Goal: Information Seeking & Learning: Learn about a topic

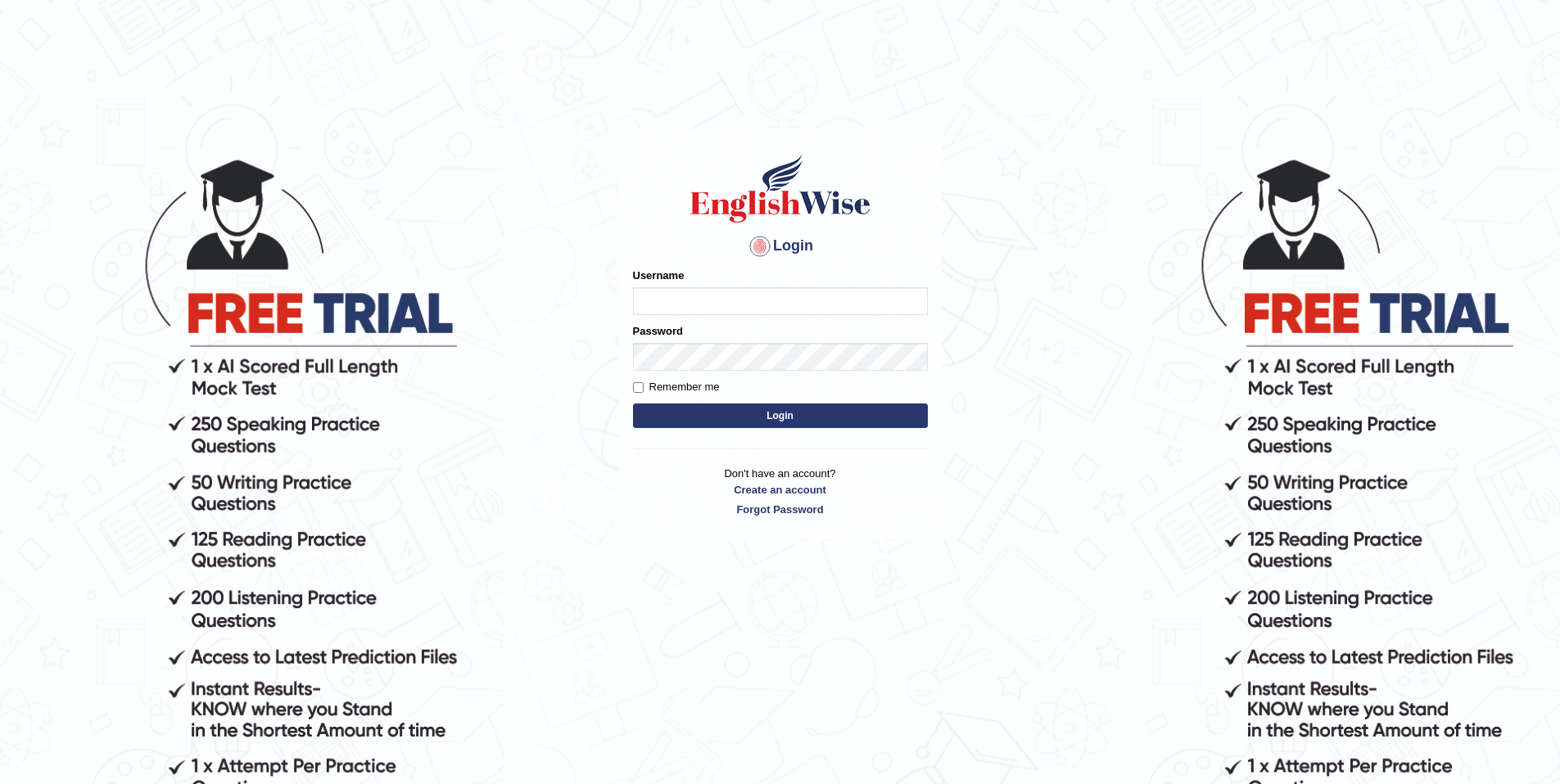
type input "purushottam_parramatta"
click at [633, 404] on button "Login" at bounding box center [780, 416] width 295 height 24
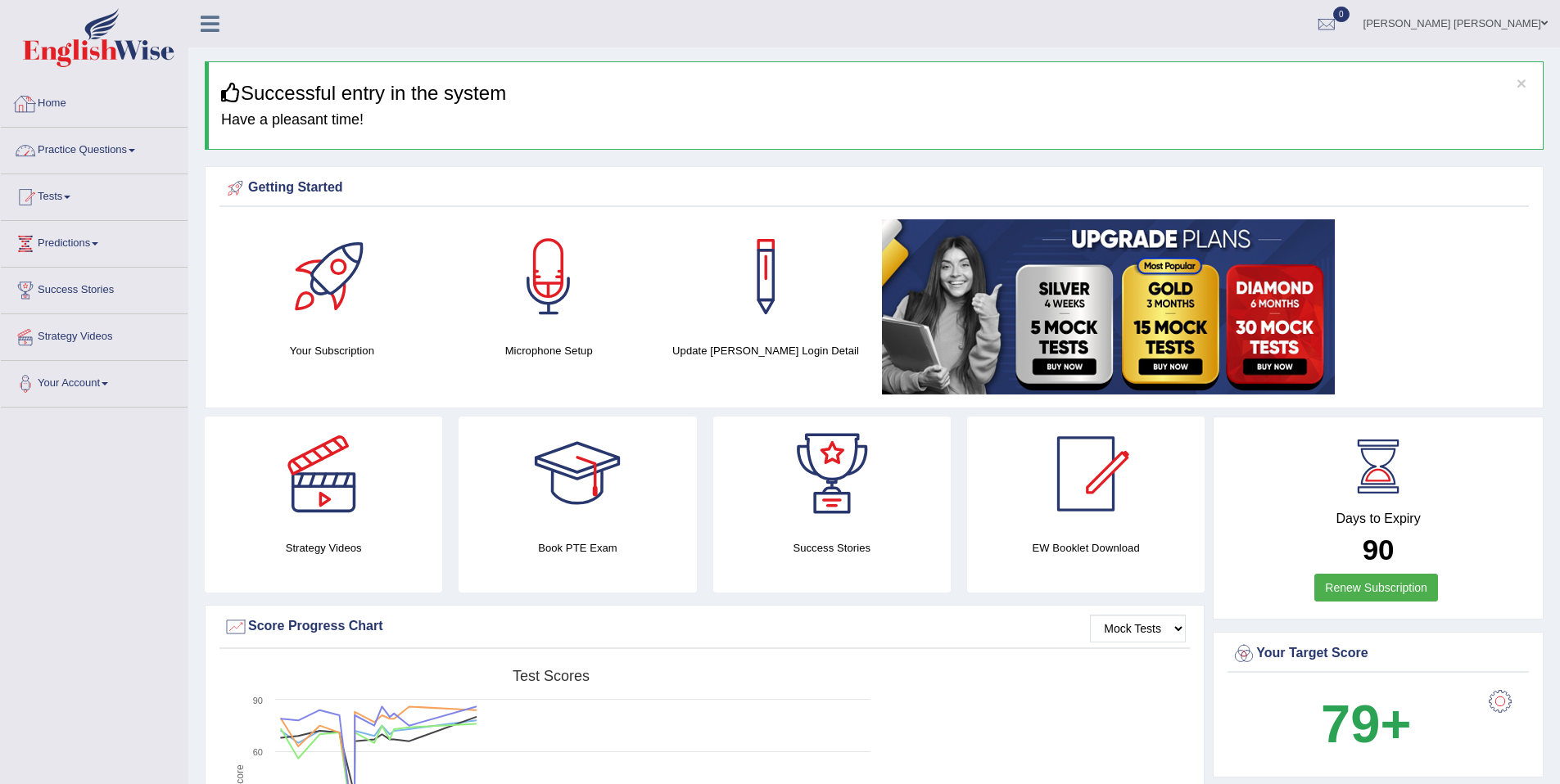
click at [97, 156] on link "Practice Questions" at bounding box center [94, 147] width 187 height 41
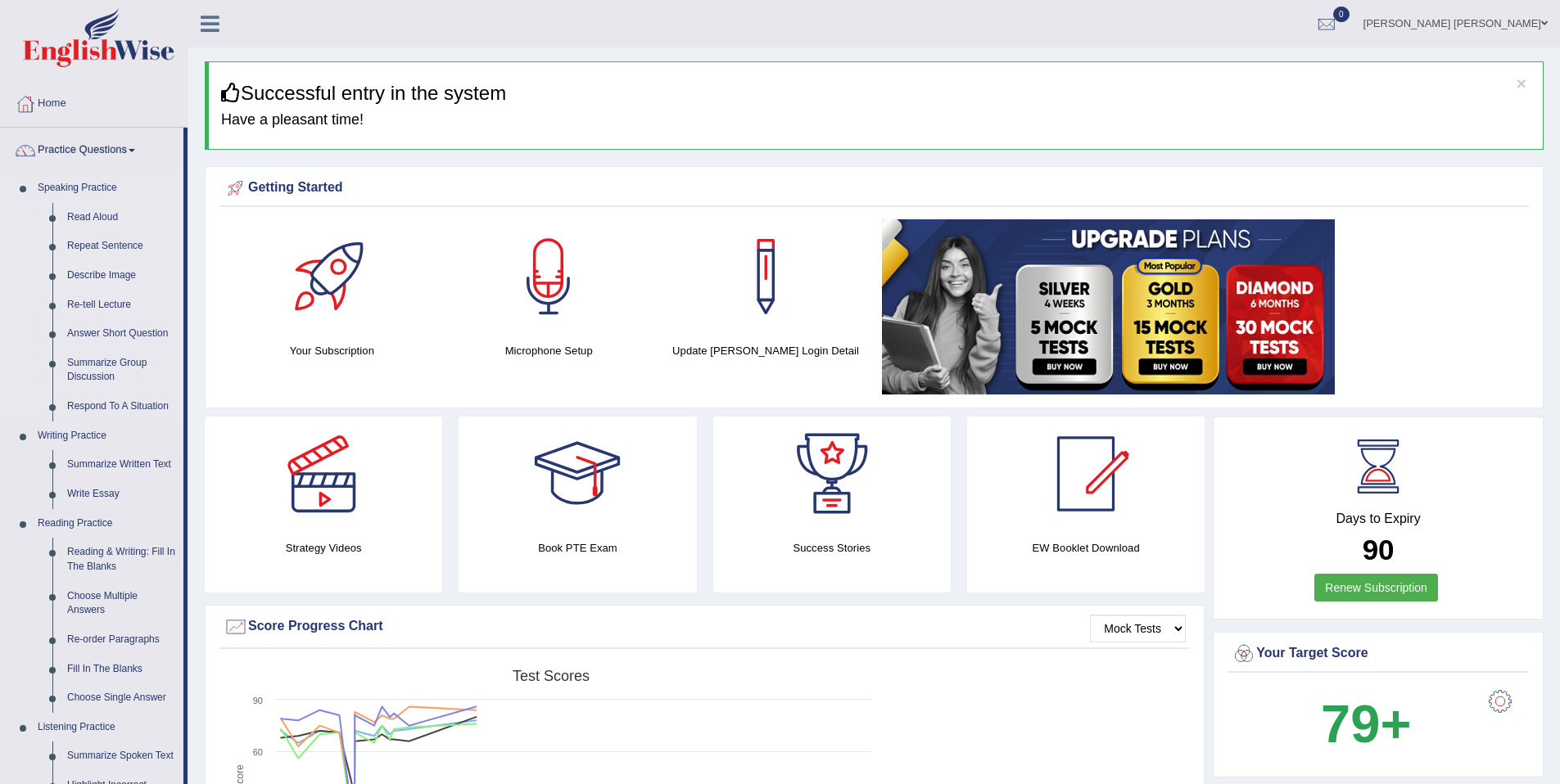
click at [127, 267] on link "Describe Image" at bounding box center [122, 276] width 124 height 30
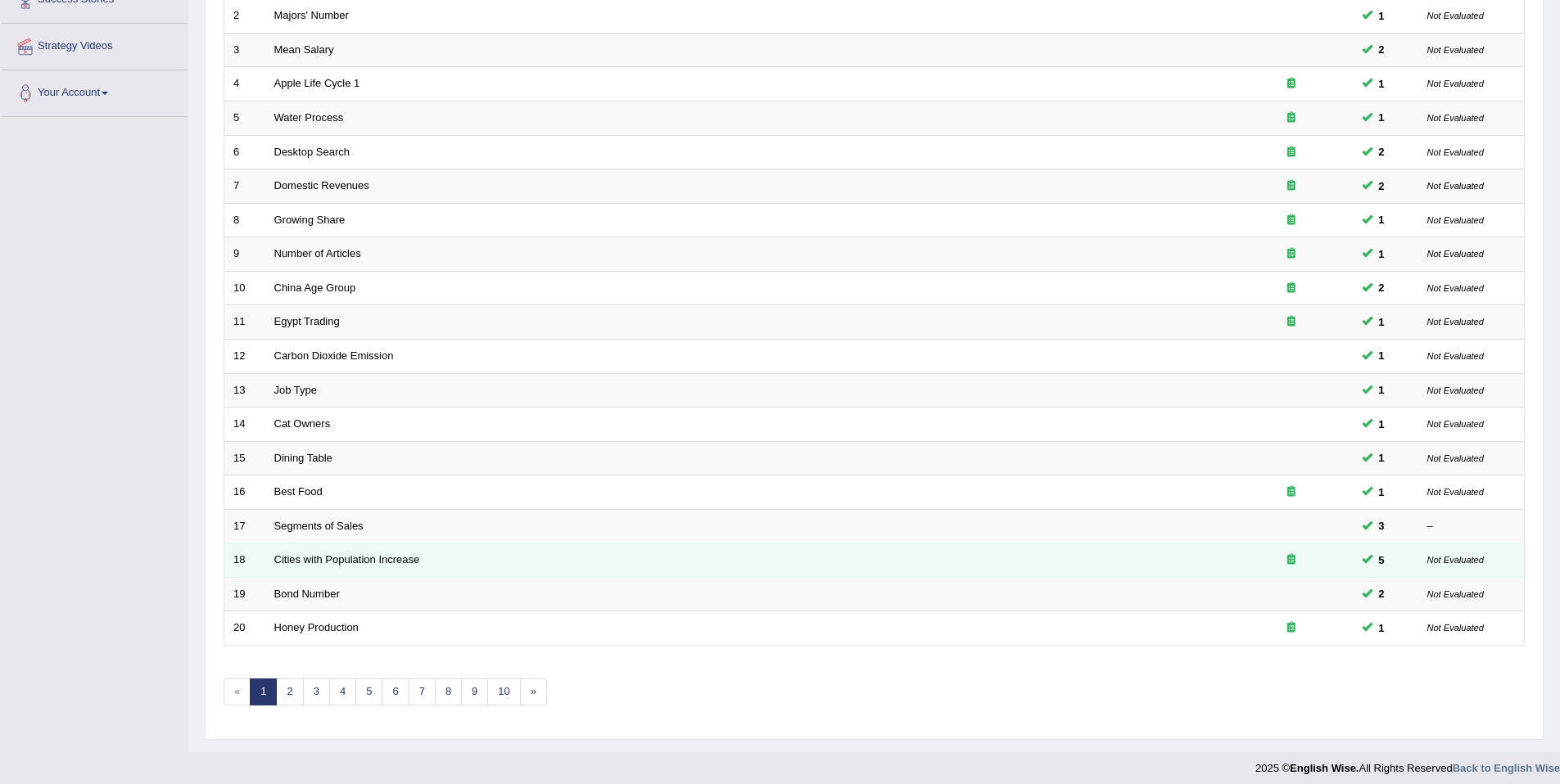
scroll to position [299, 0]
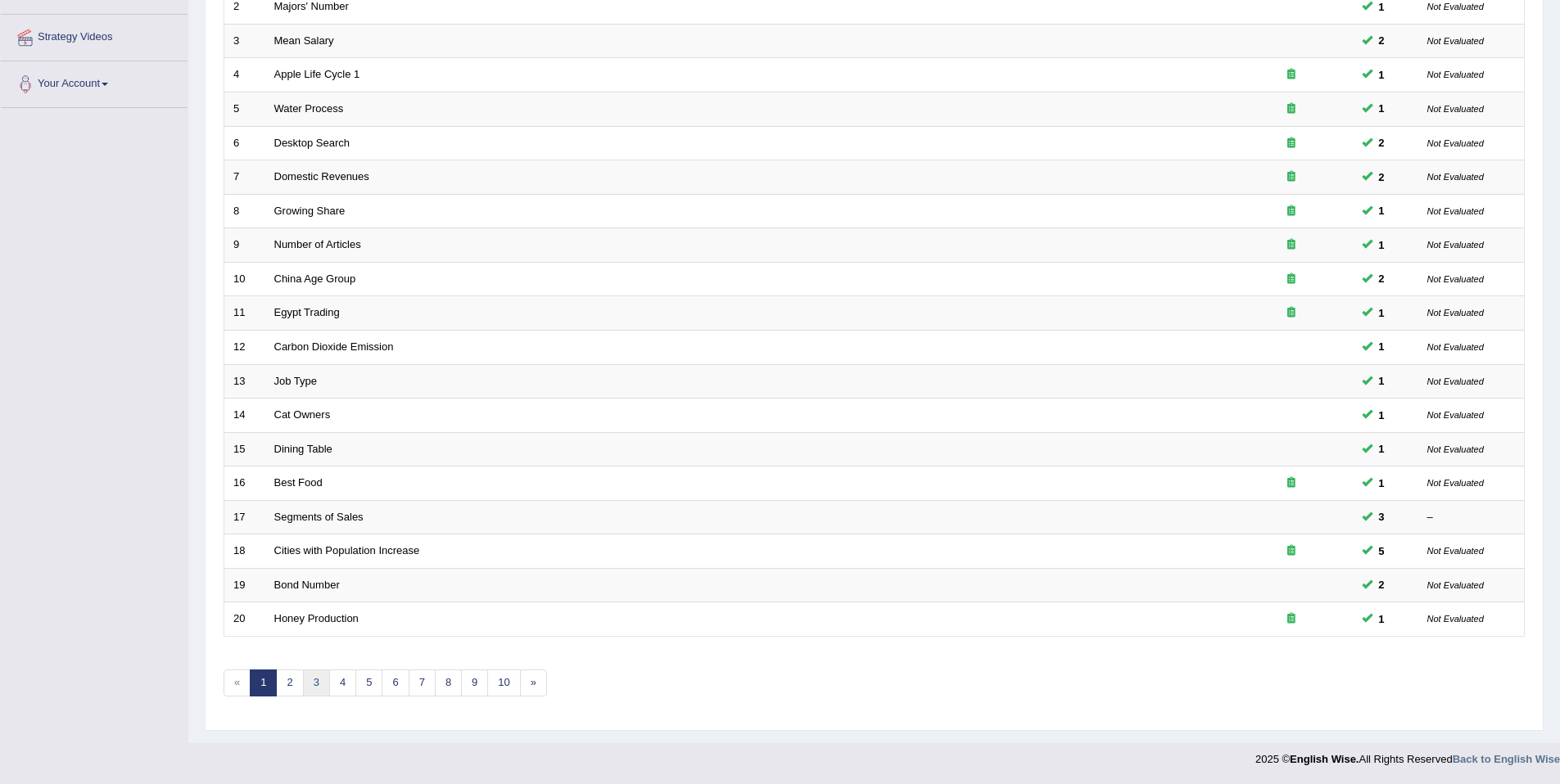
click at [311, 689] on link "3" at bounding box center [316, 683] width 27 height 27
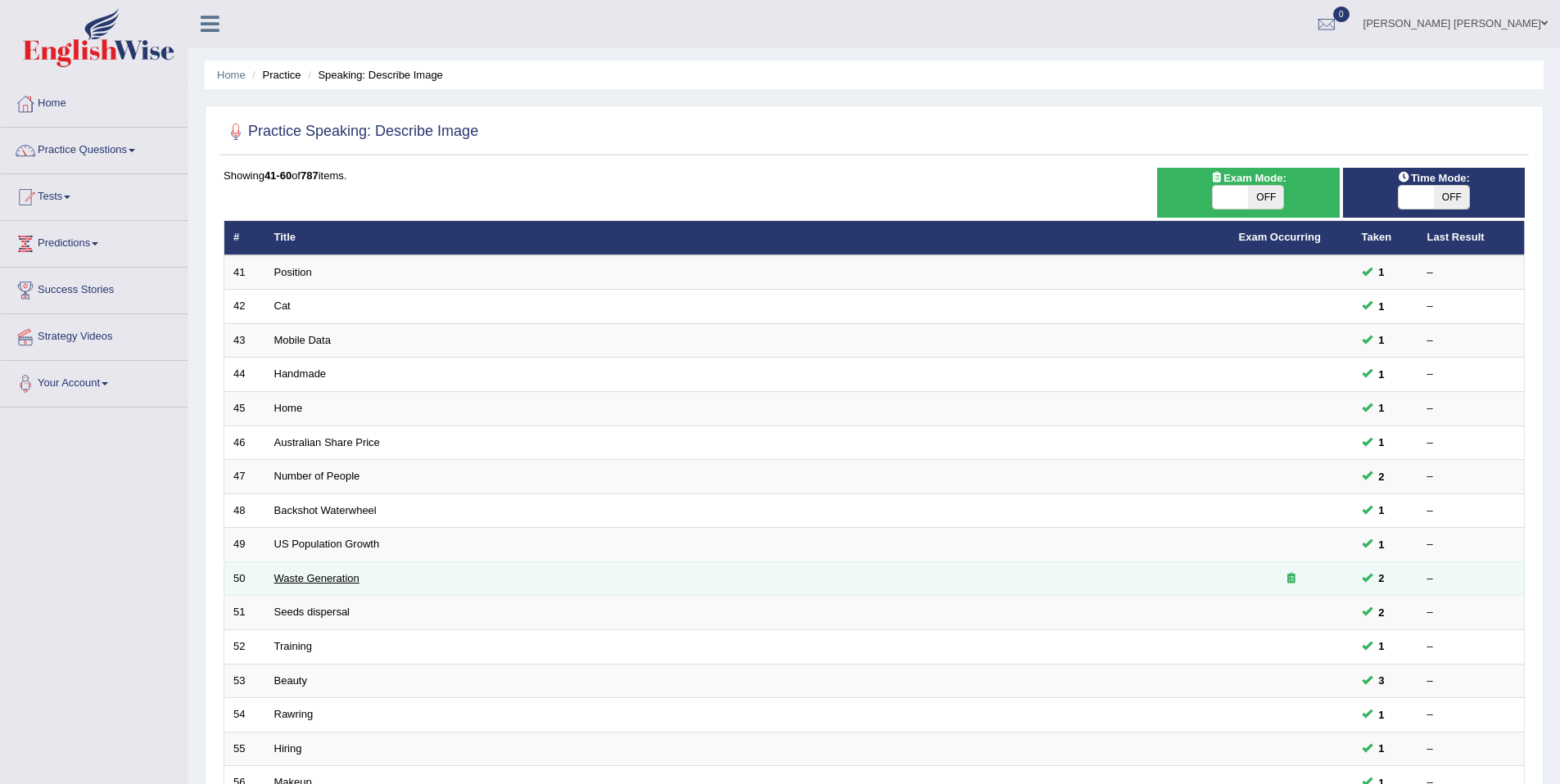
click at [311, 582] on link "Waste Generation" at bounding box center [317, 578] width 86 height 12
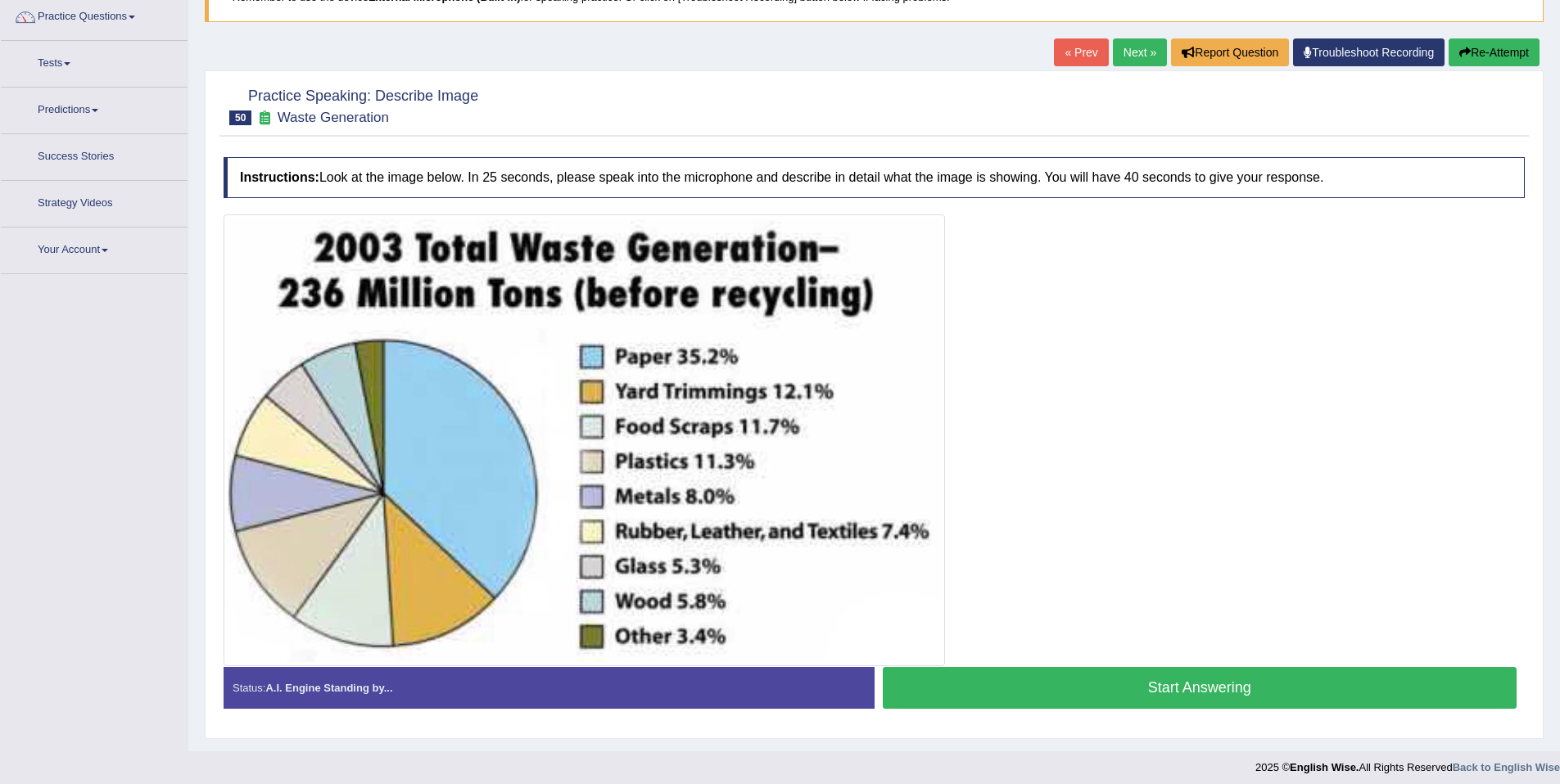
scroll to position [141, 0]
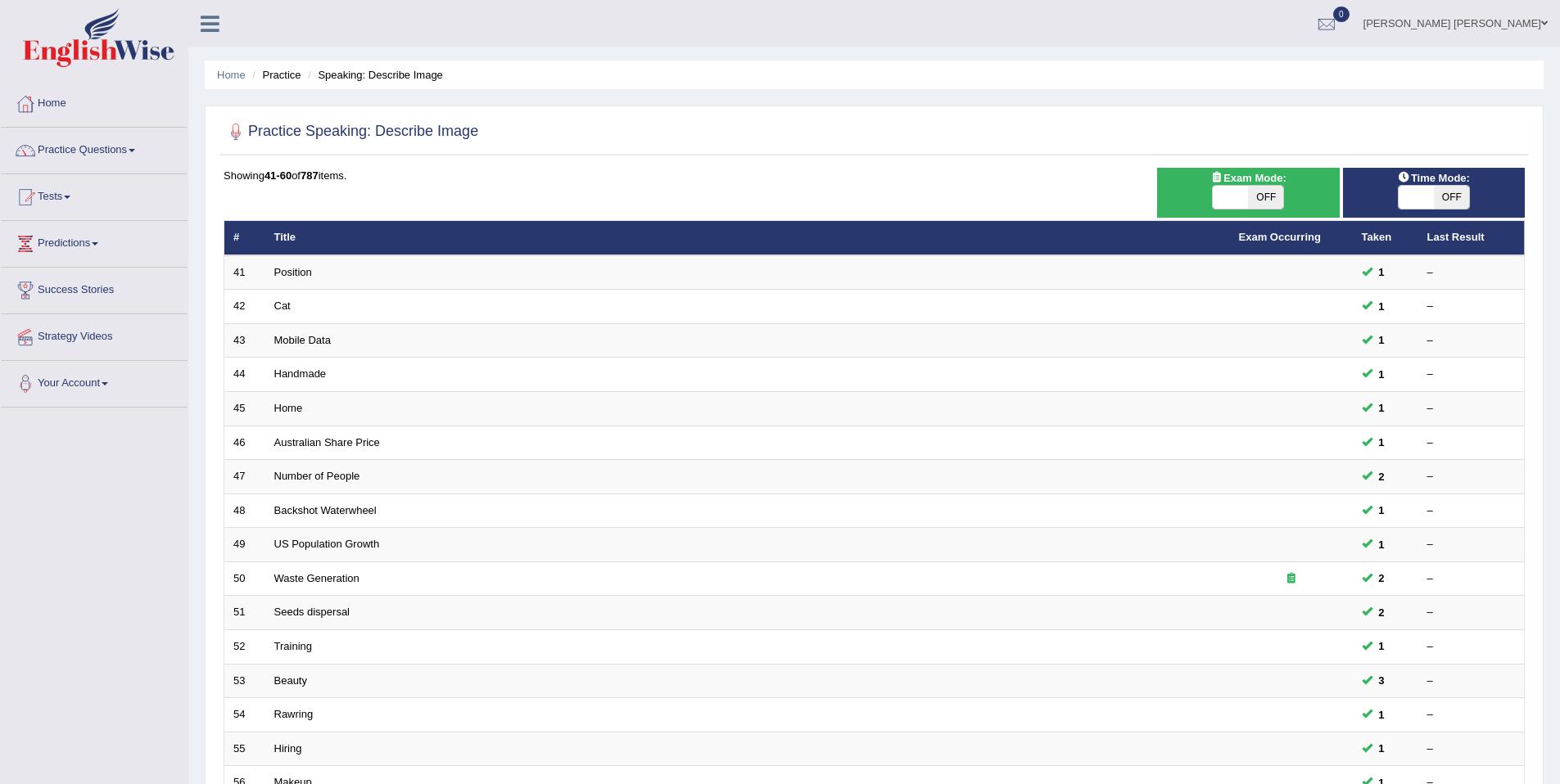
click at [1464, 203] on span "OFF" at bounding box center [1451, 197] width 35 height 23
checkbox input "true"
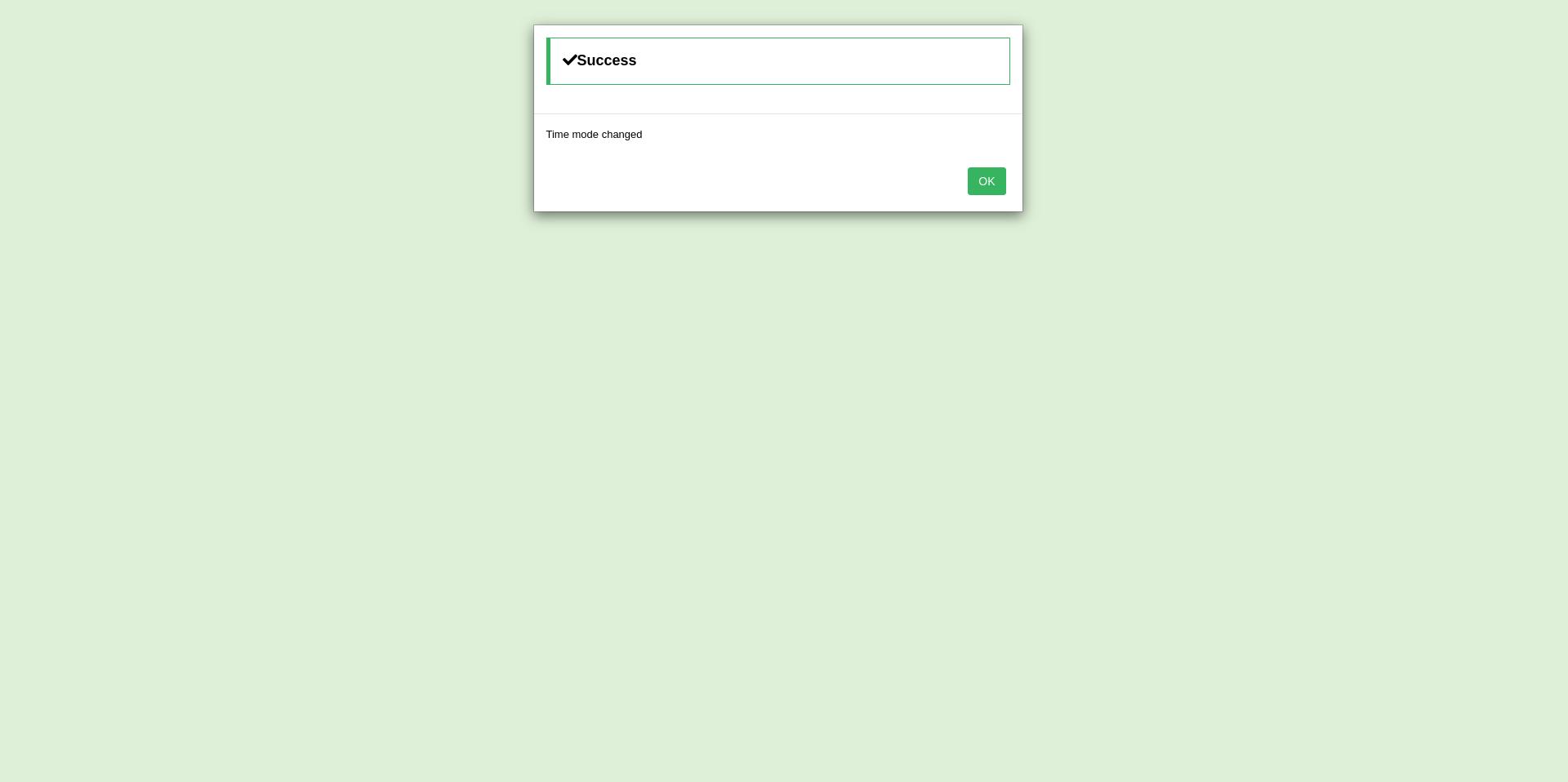
click at [985, 178] on button "OK" at bounding box center [986, 181] width 37 height 28
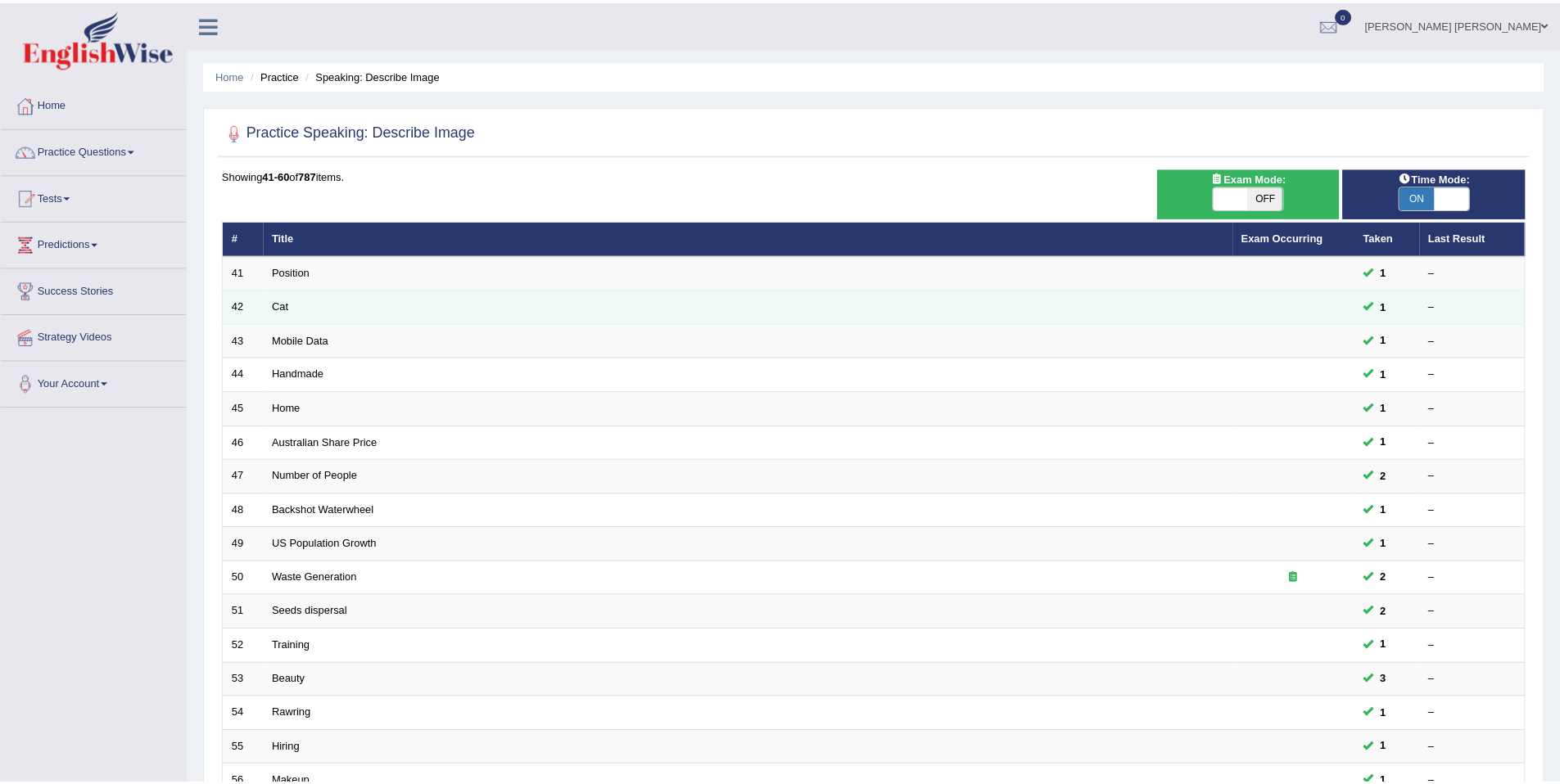
scroll to position [295, 0]
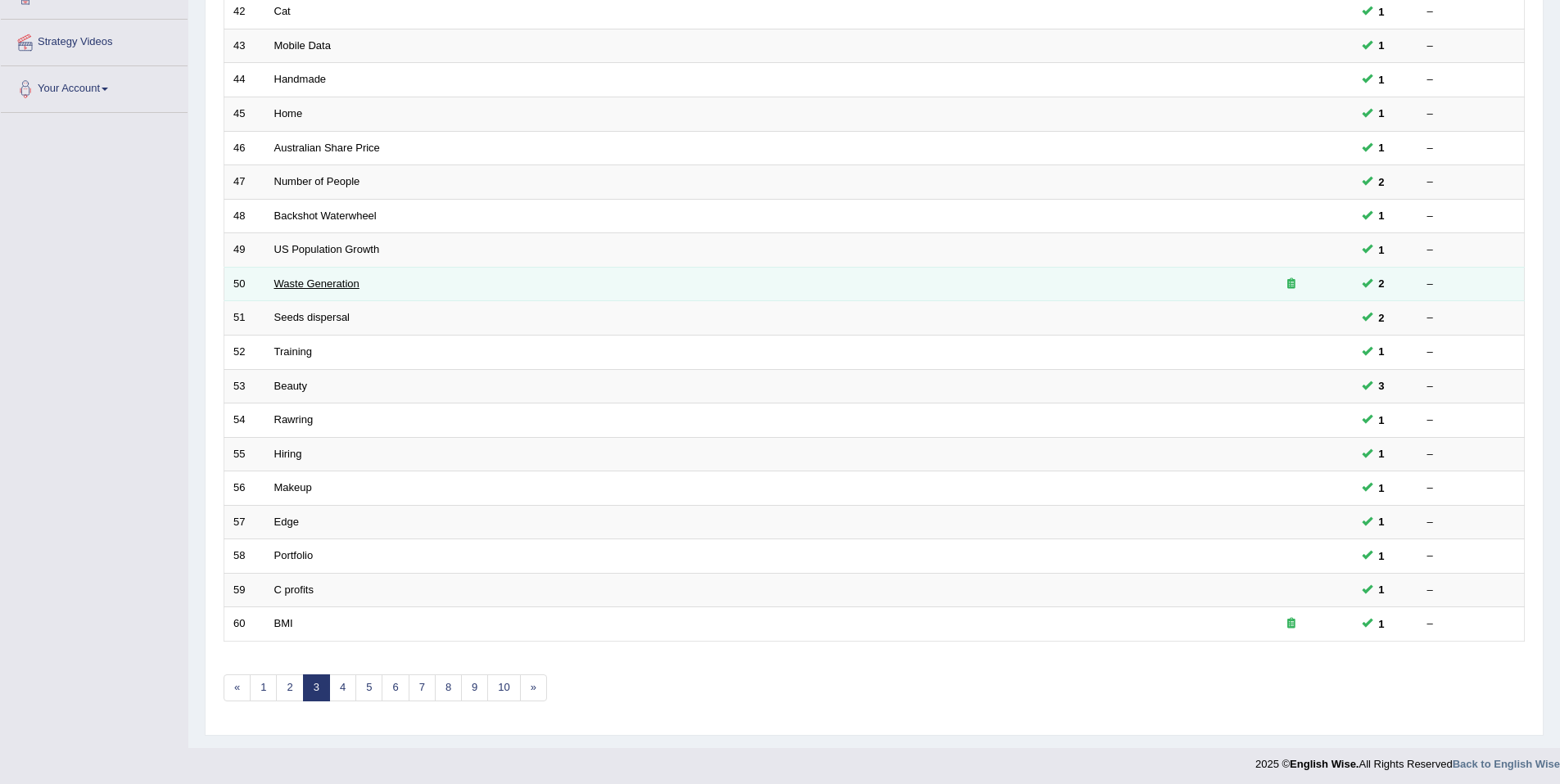
click at [332, 280] on link "Waste Generation" at bounding box center [317, 283] width 86 height 12
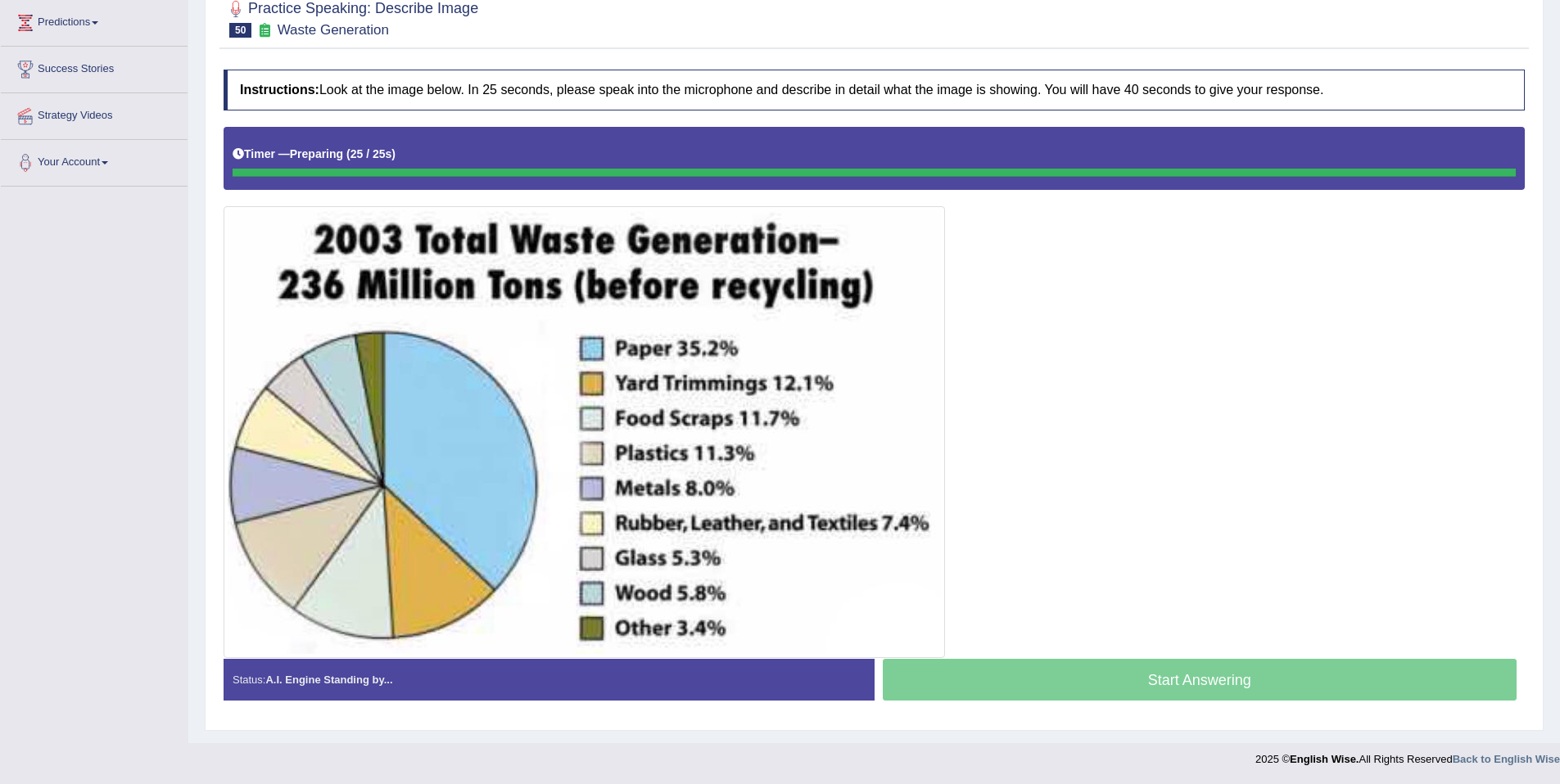
scroll to position [222, 0]
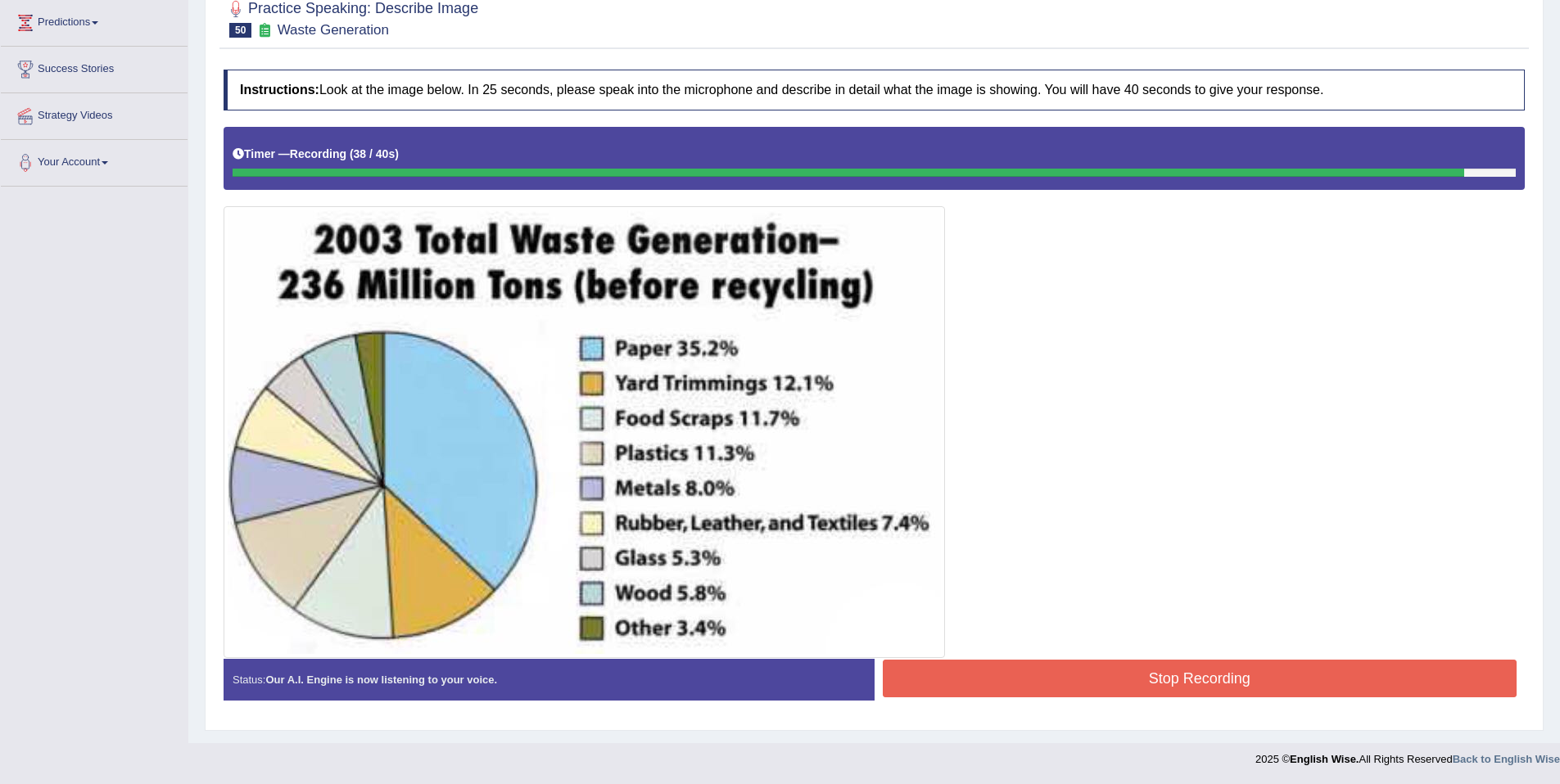
click at [1414, 692] on button "Stop Recording" at bounding box center [1200, 678] width 634 height 37
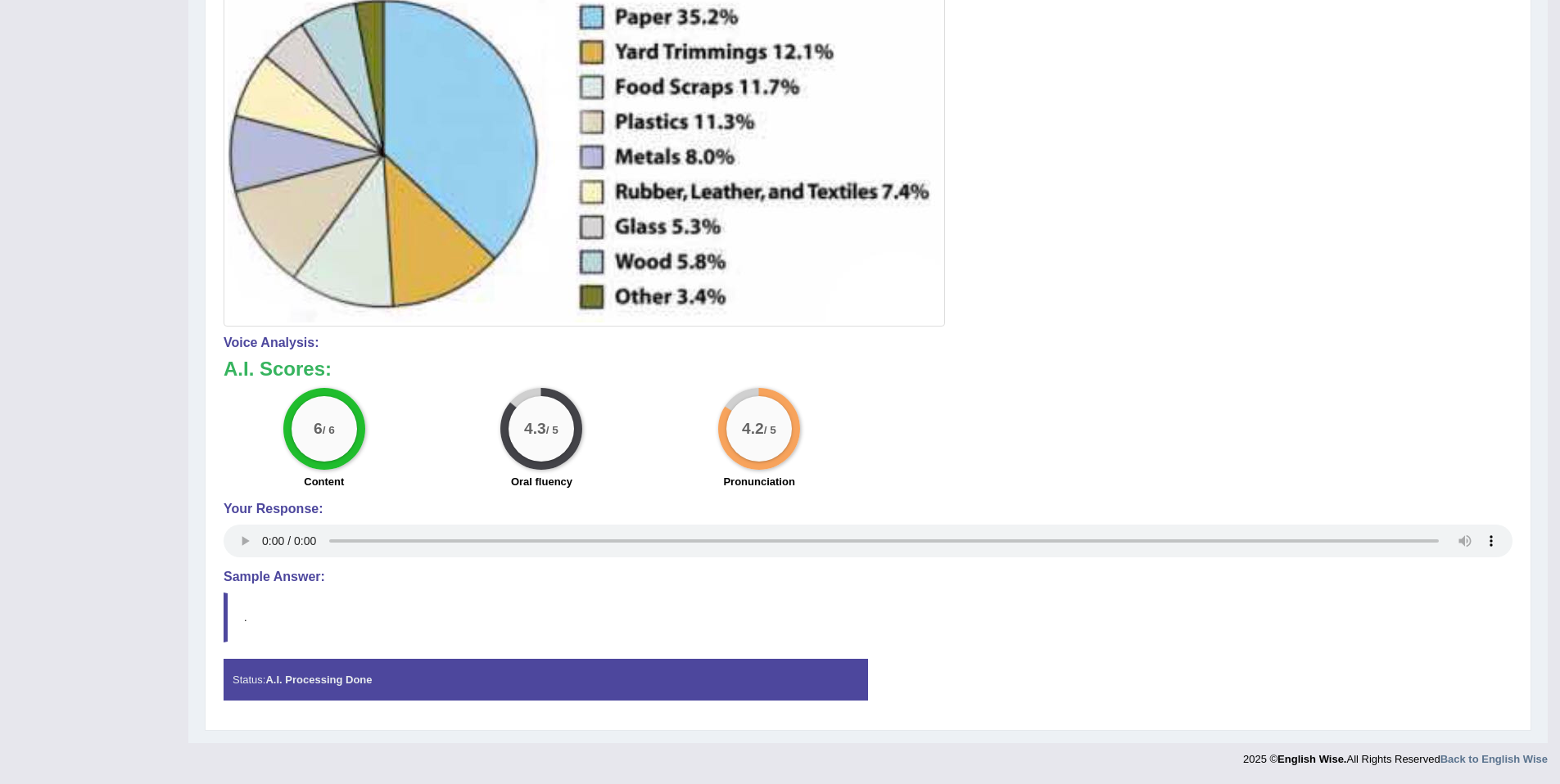
scroll to position [0, 0]
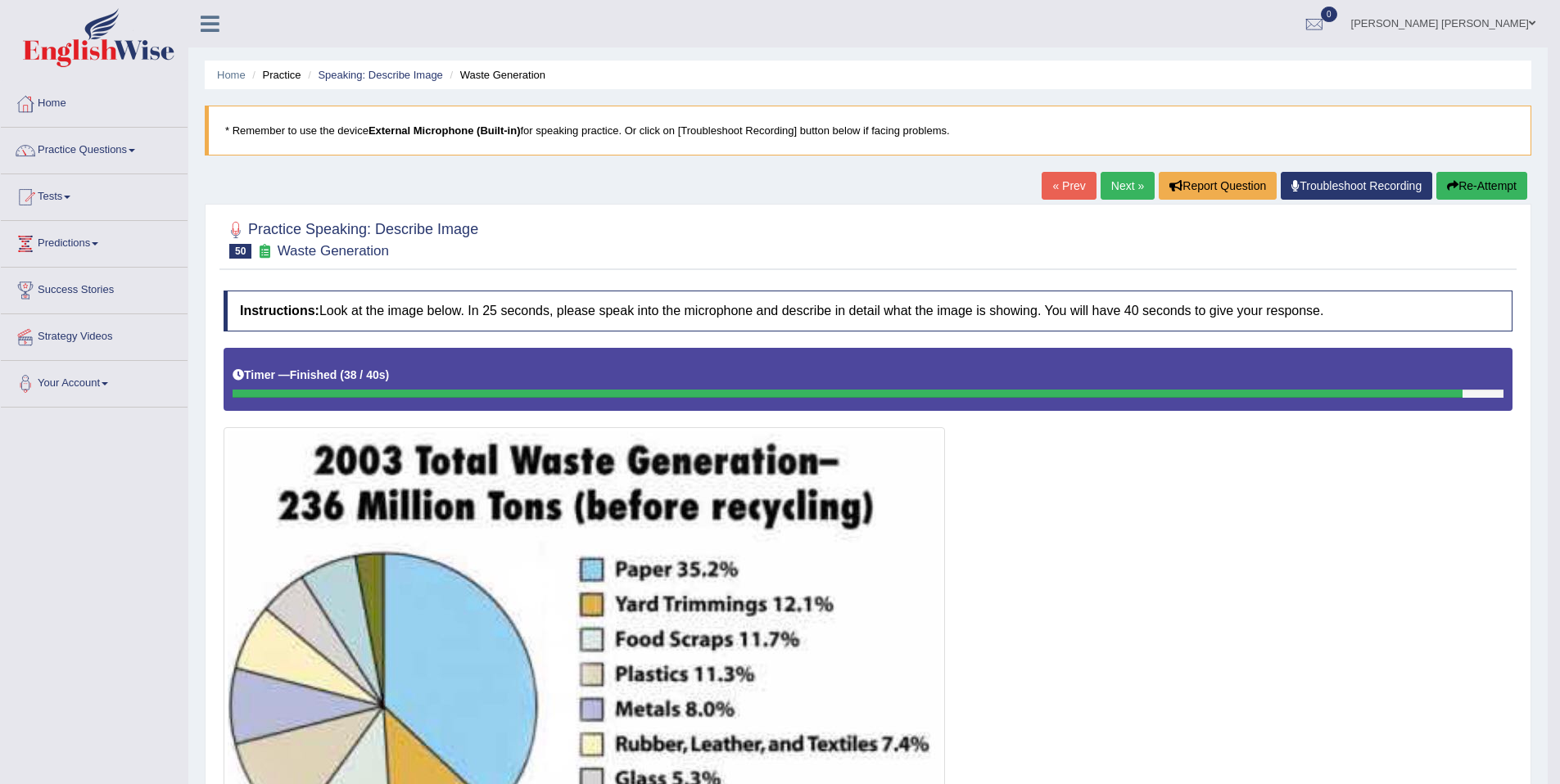
click at [1454, 170] on div "Home Practice Speaking: Describe Image Waste Generation * Remember to use the d…" at bounding box center [868, 647] width 1359 height 1295
click at [1453, 175] on button "Re-Attempt" at bounding box center [1481, 186] width 91 height 28
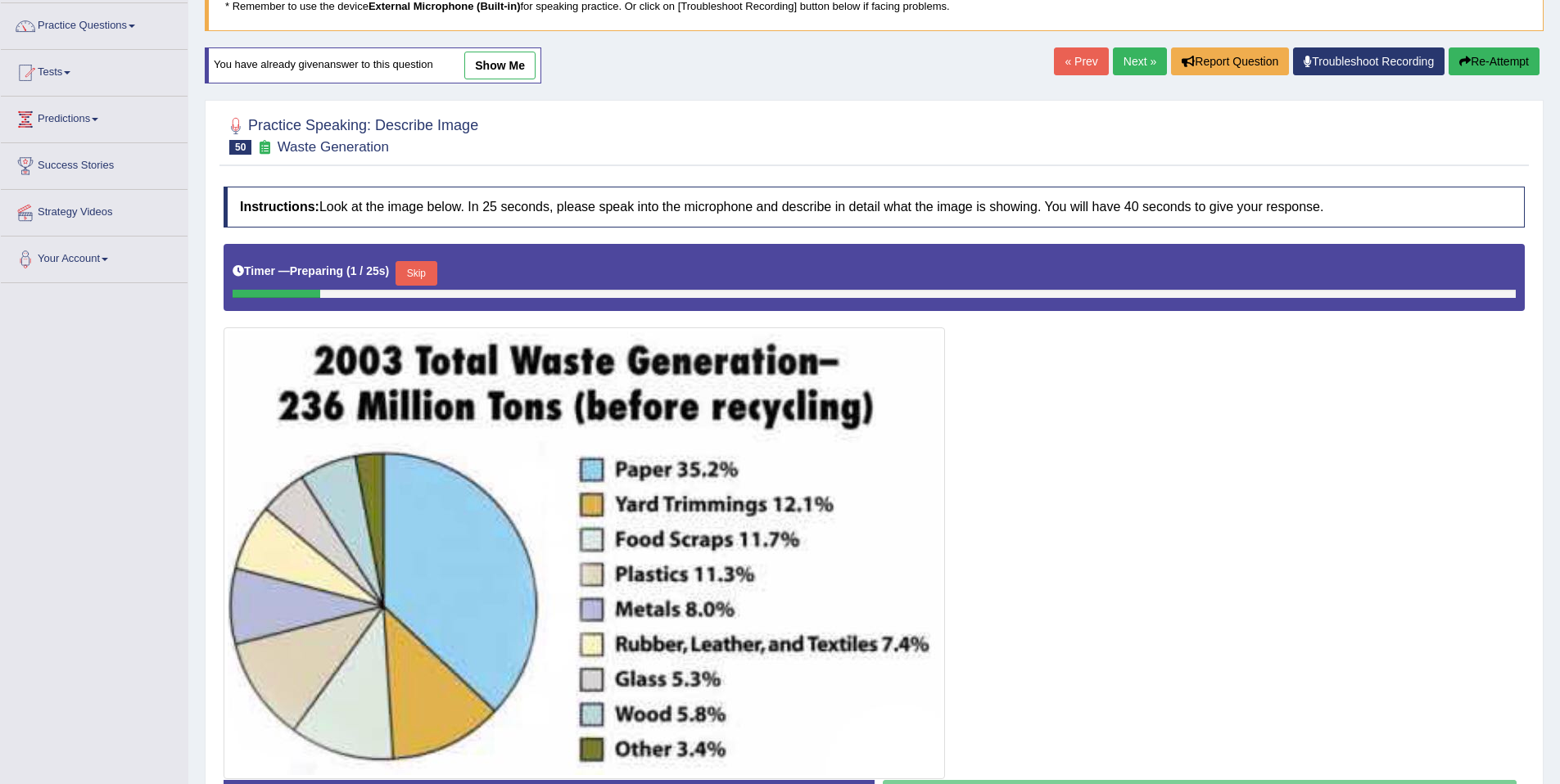
scroll to position [246, 0]
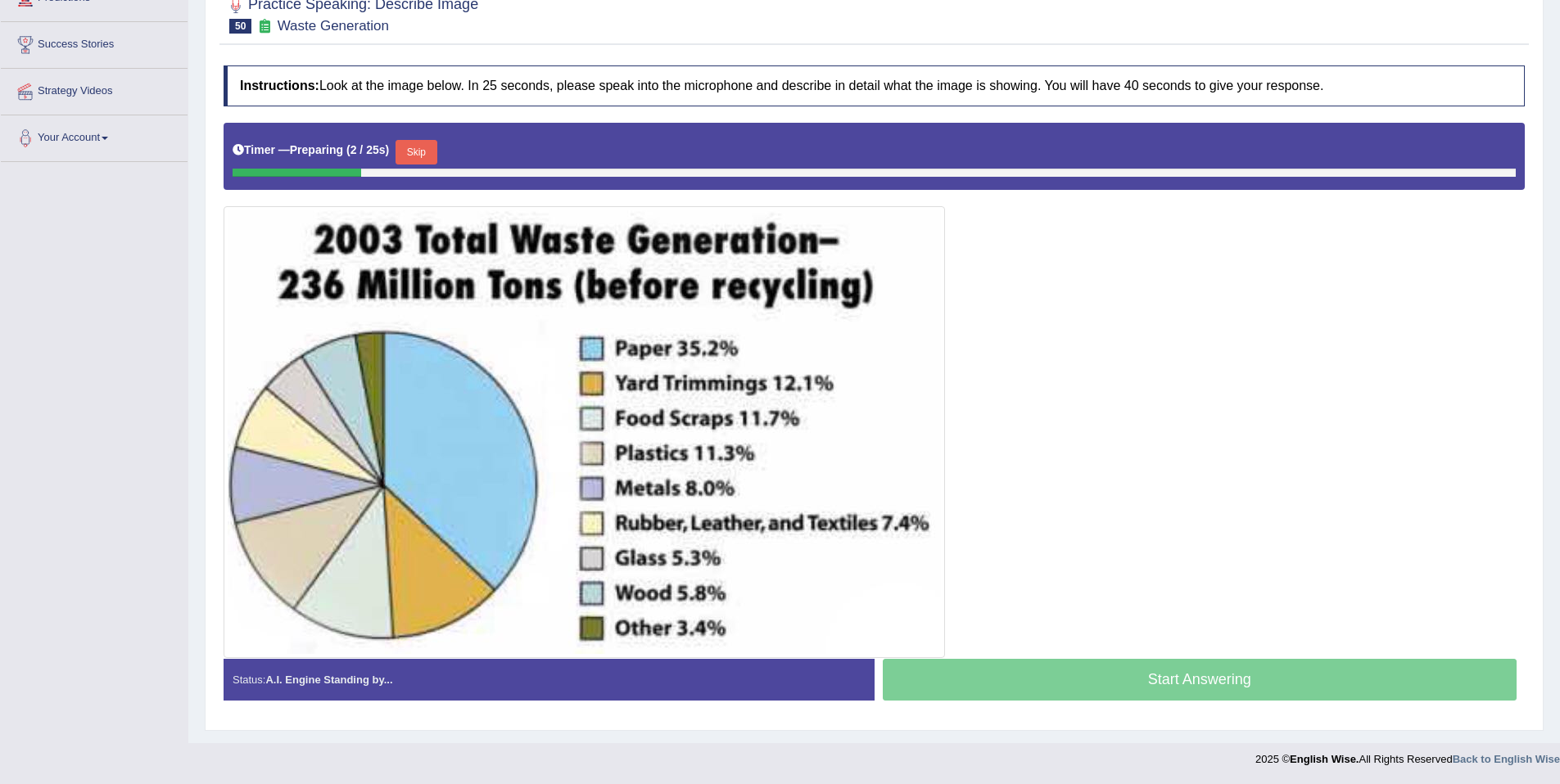
click at [428, 153] on button "Skip" at bounding box center [415, 152] width 41 height 24
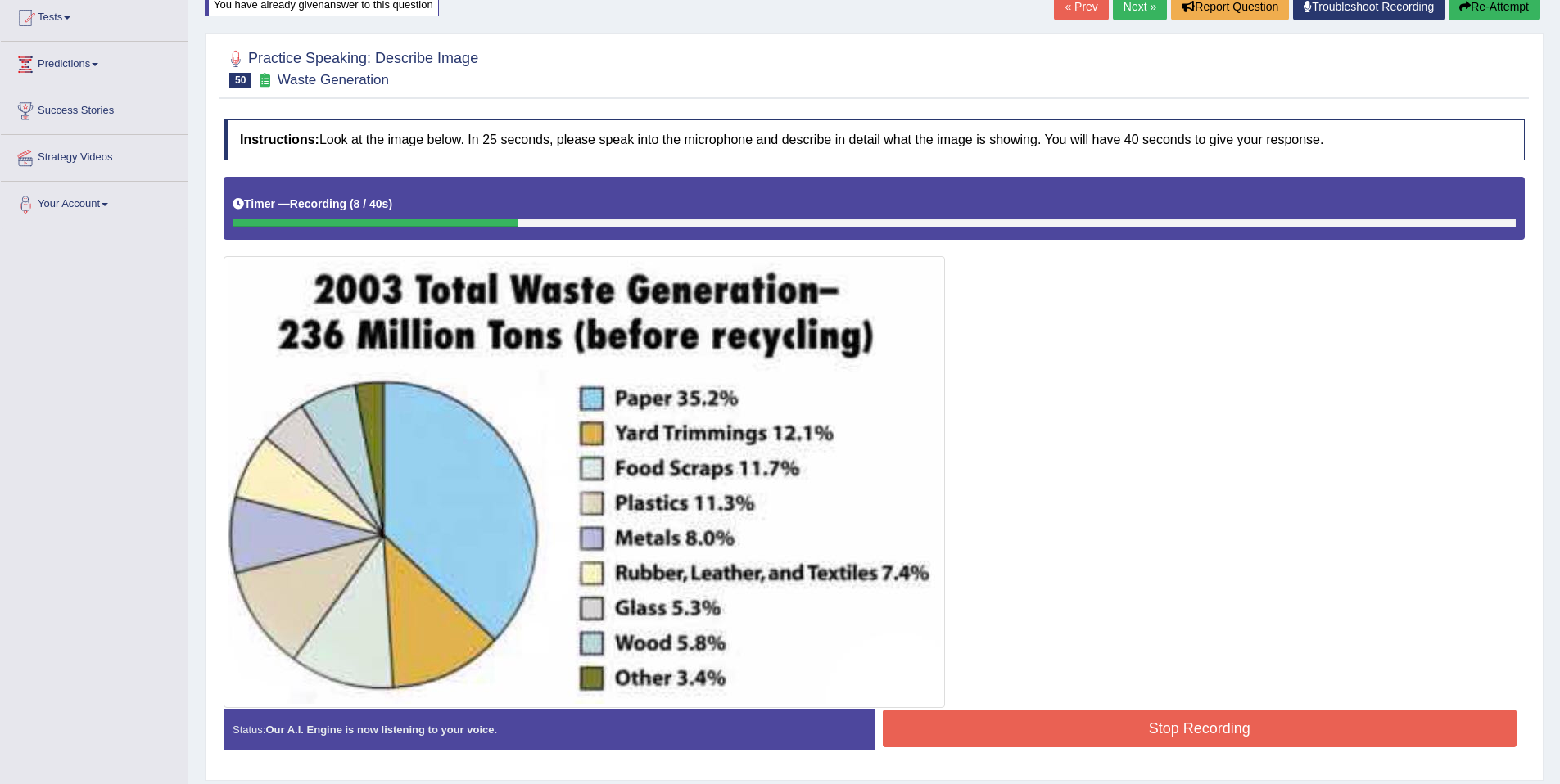
scroll to position [168, 0]
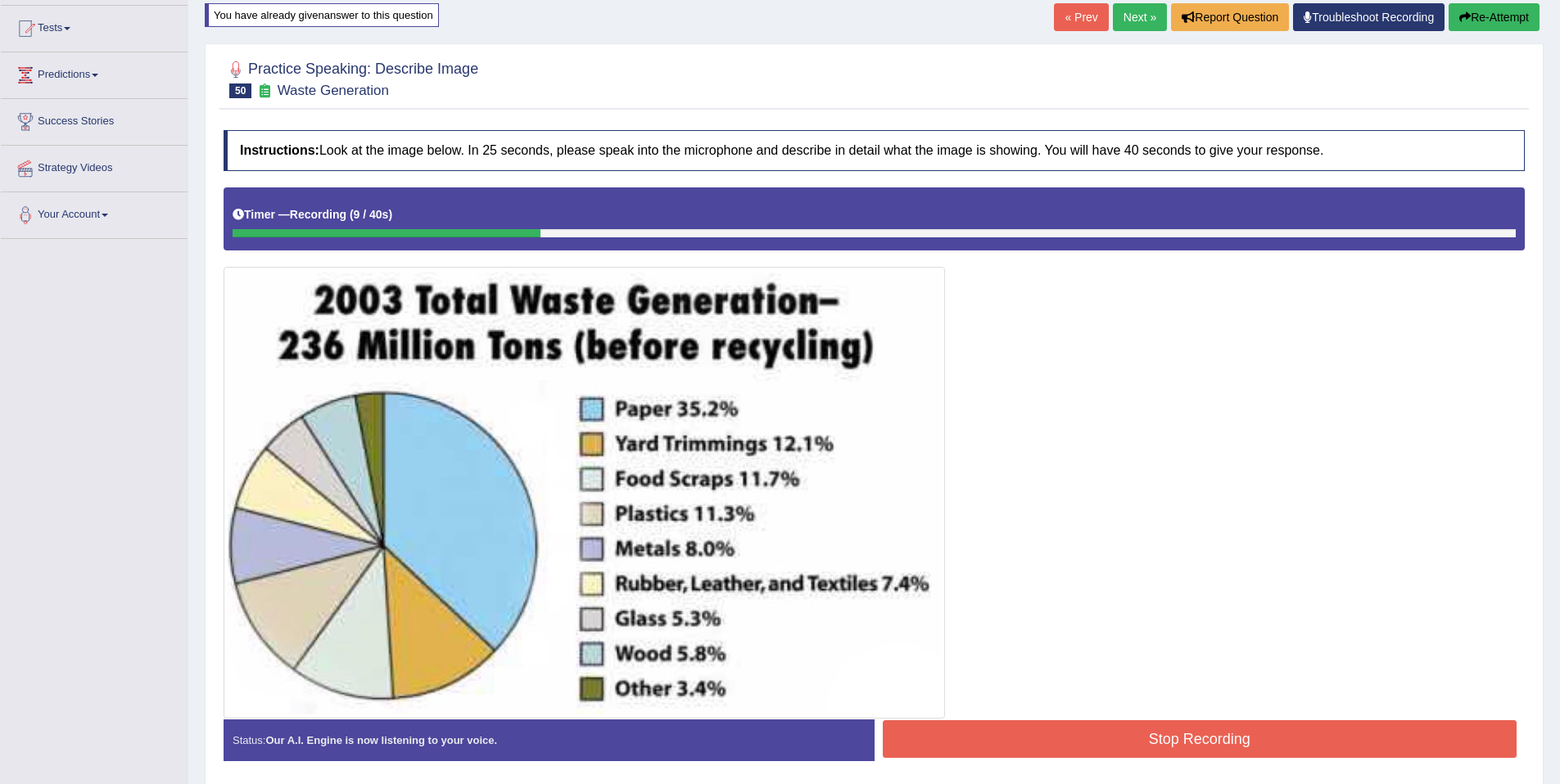
click at [1497, 24] on button "Re-Attempt" at bounding box center [1494, 17] width 91 height 28
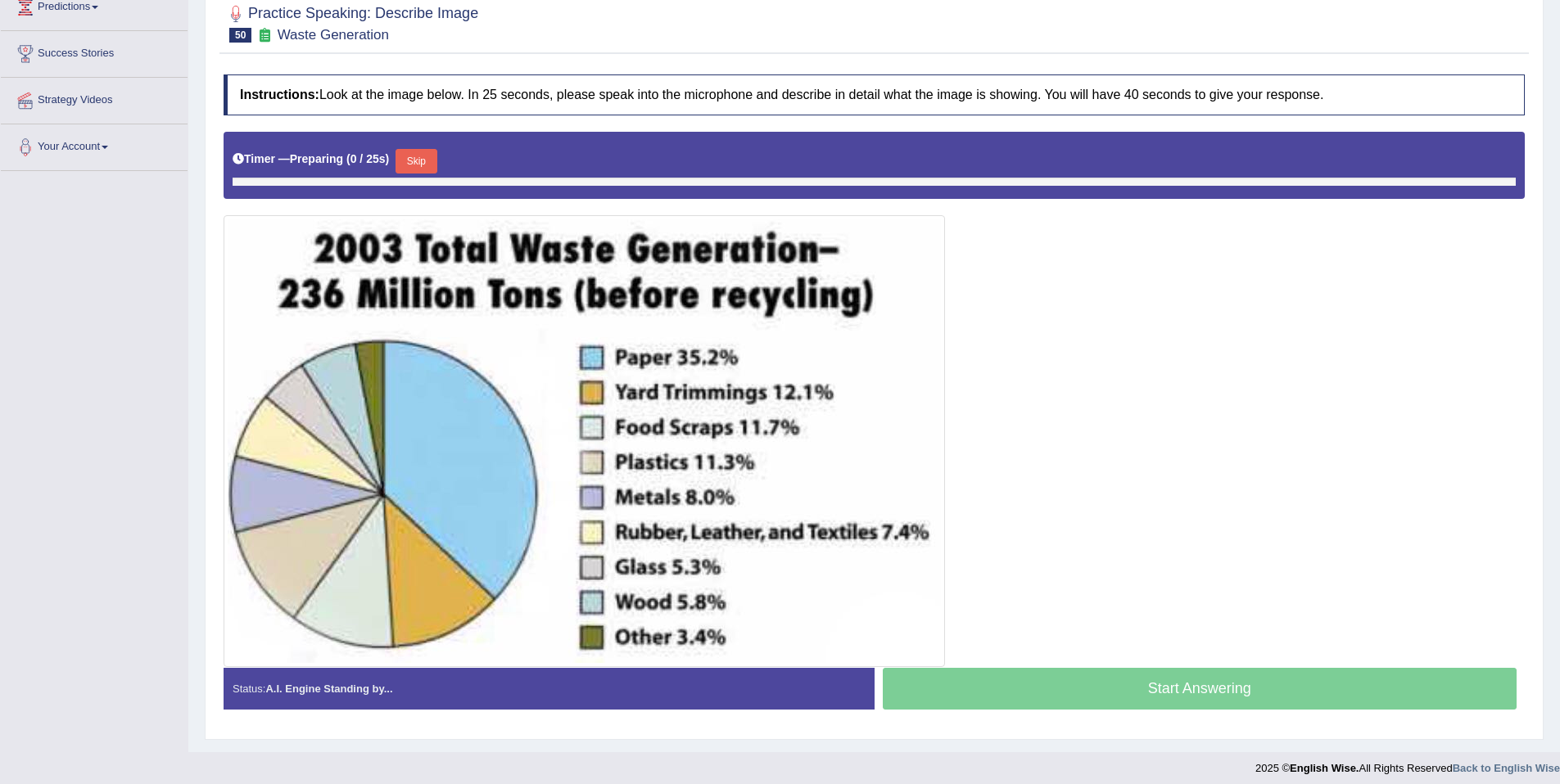
scroll to position [246, 0]
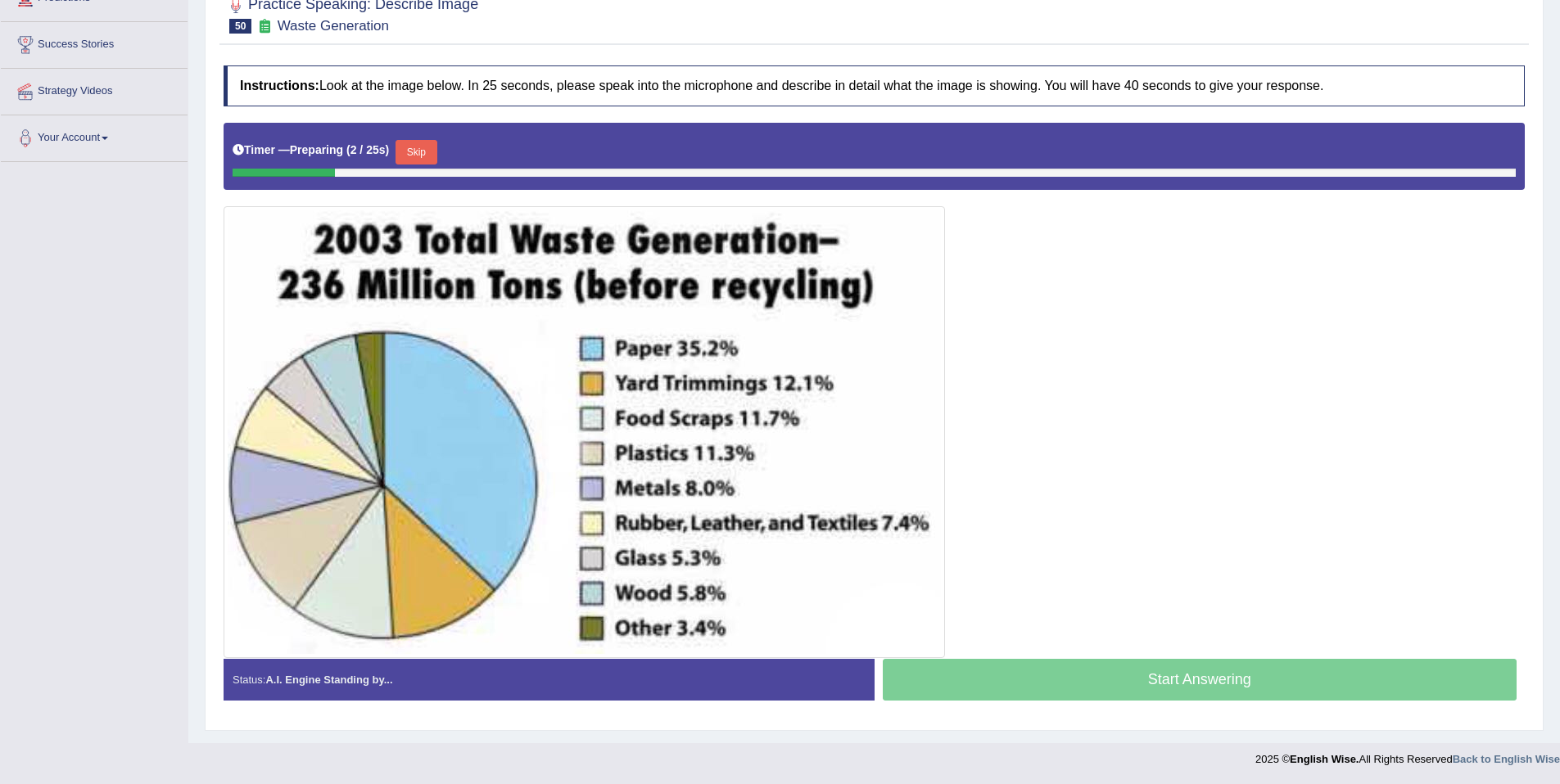
click at [436, 156] on button "Skip" at bounding box center [415, 152] width 41 height 24
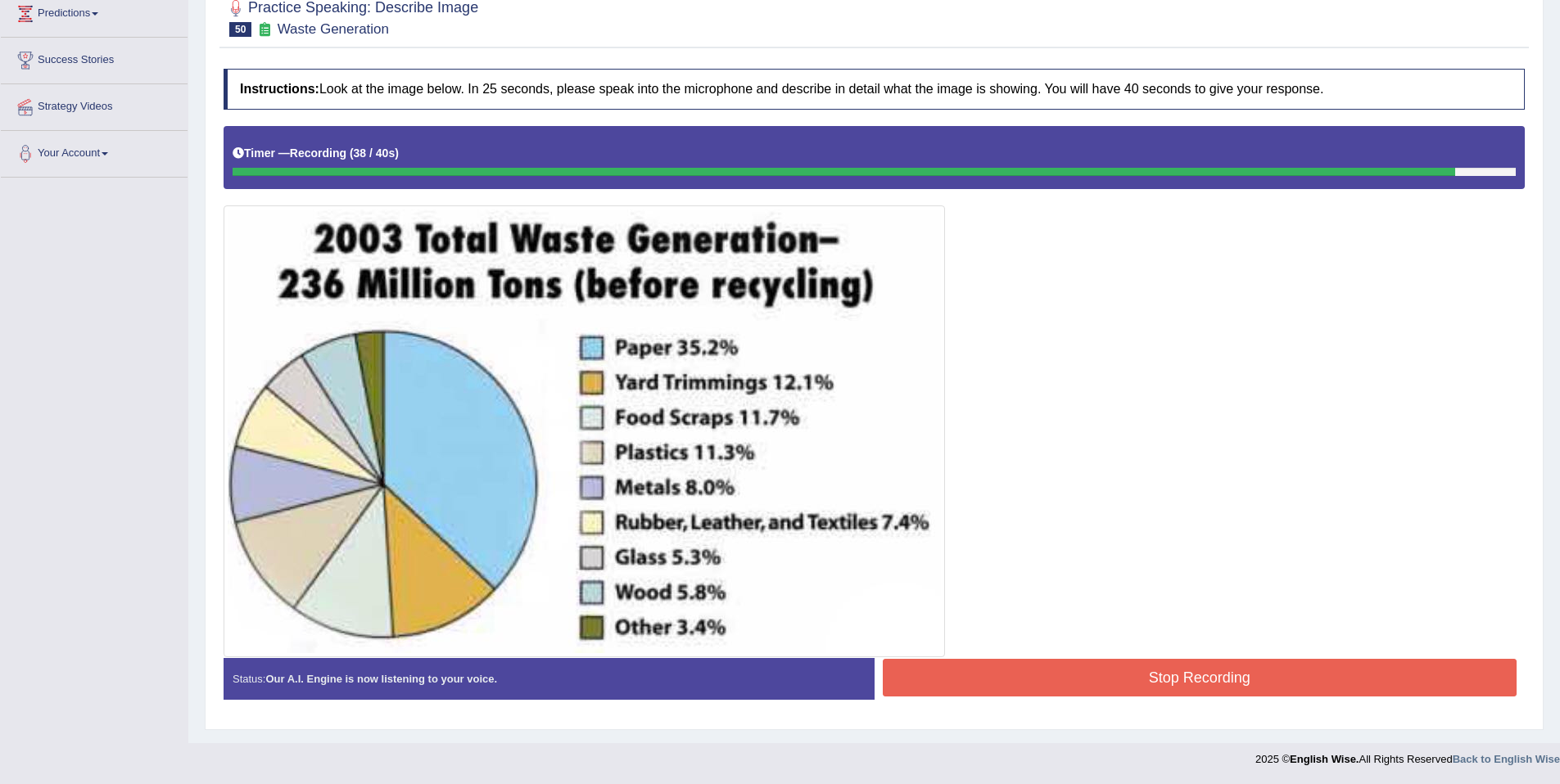
click at [1329, 665] on button "Stop Recording" at bounding box center [1200, 677] width 634 height 37
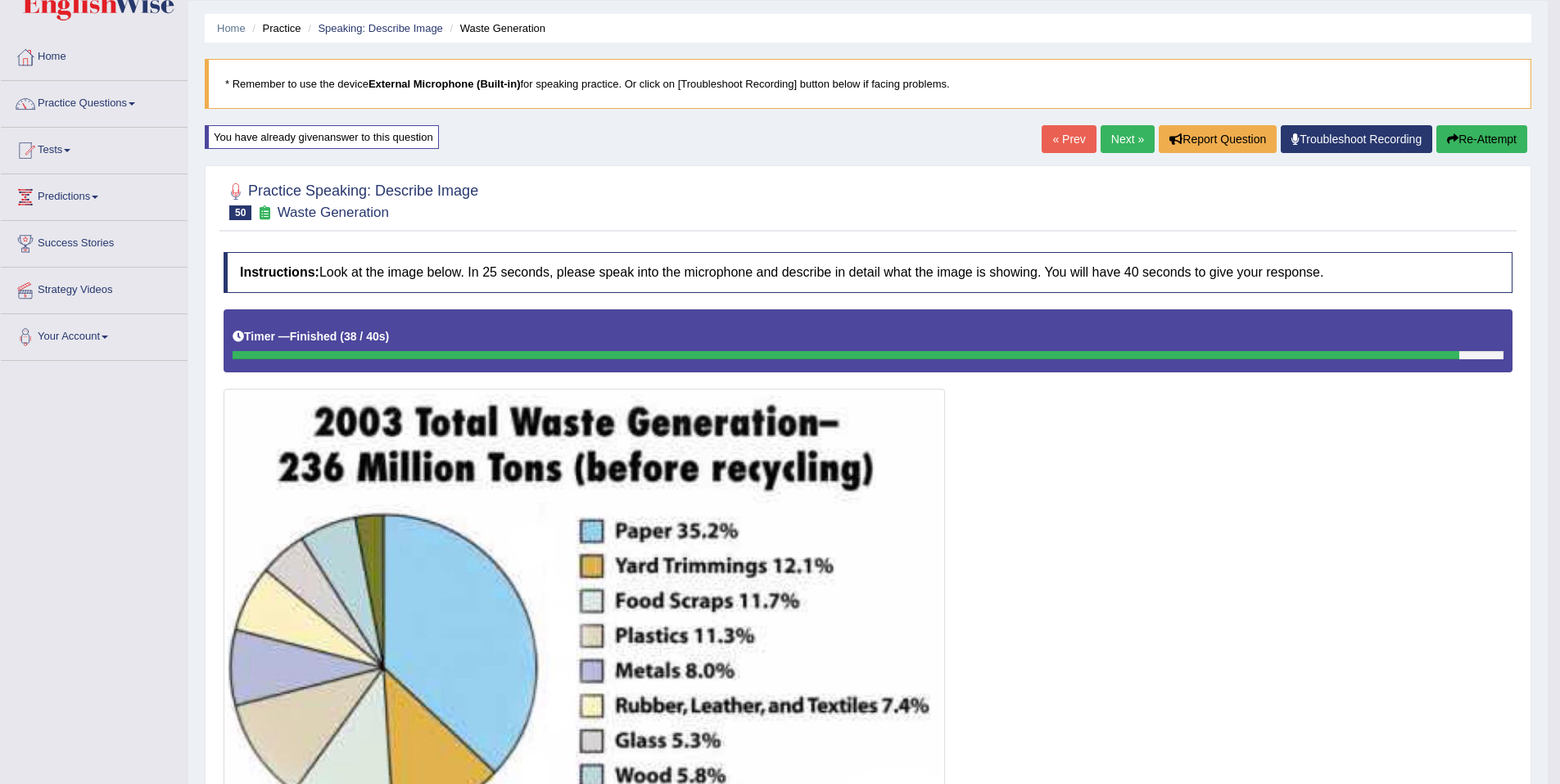
scroll to position [0, 0]
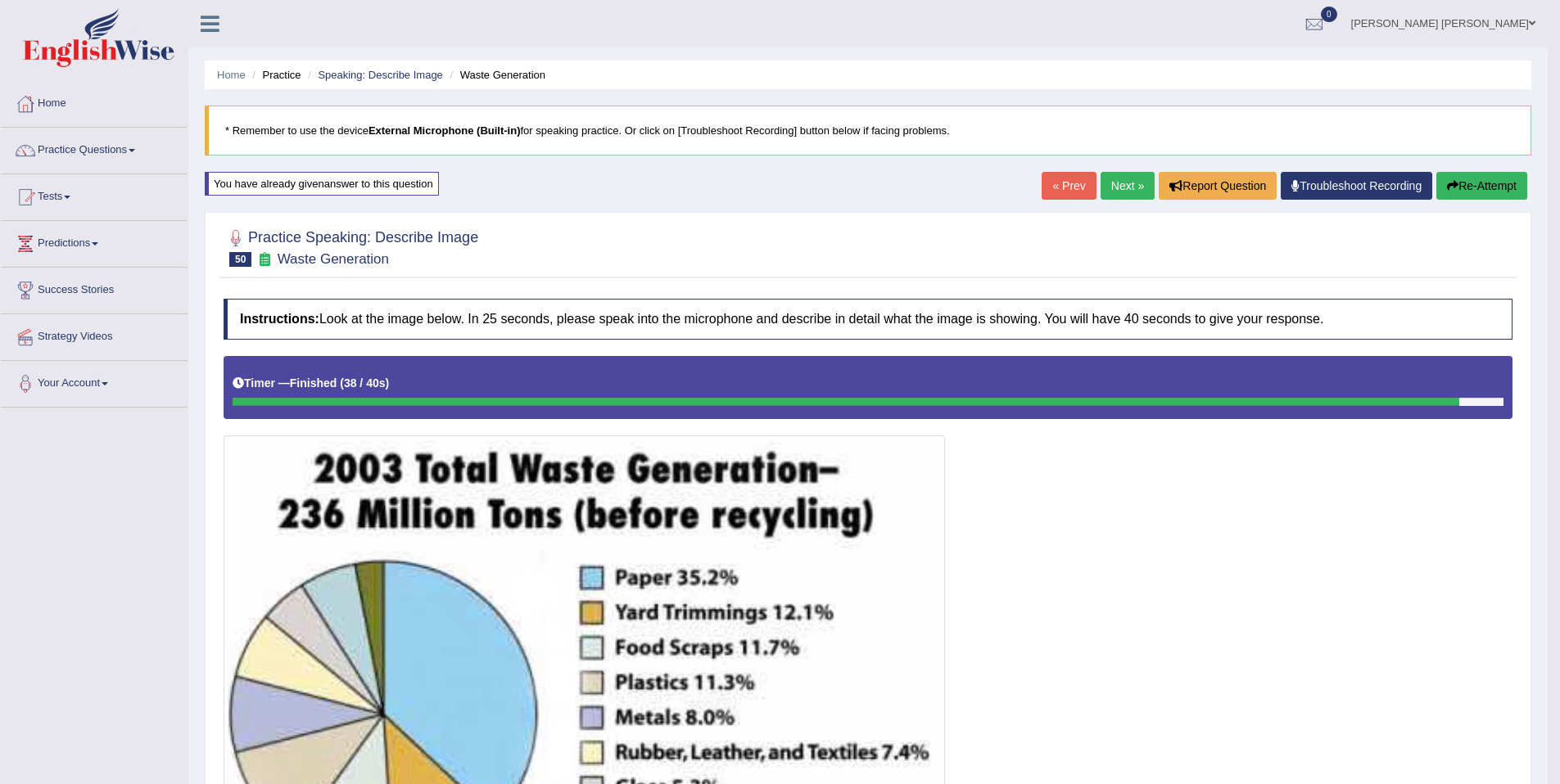
click at [1100, 182] on link "Next »" at bounding box center [1127, 186] width 54 height 28
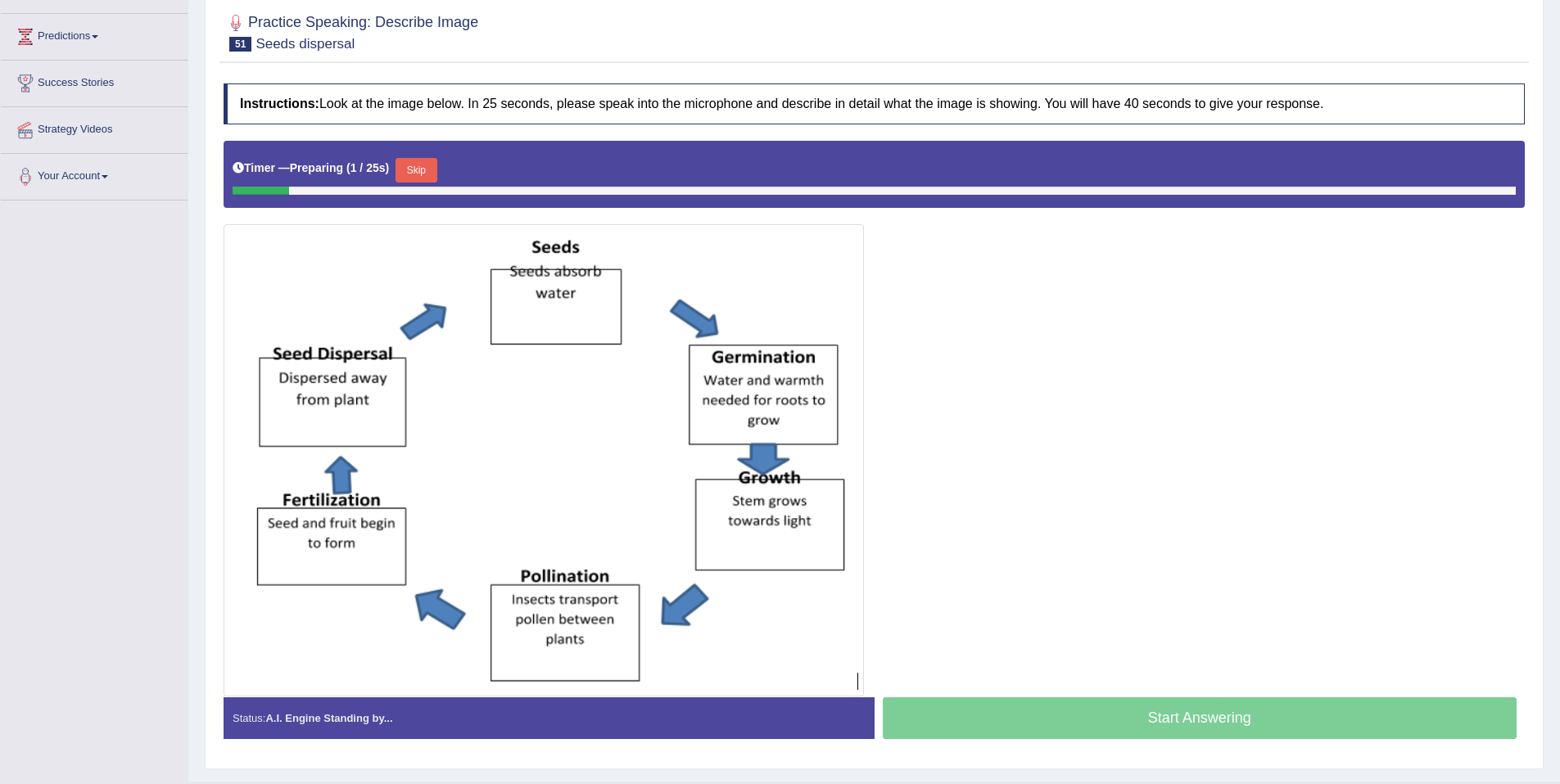
scroll to position [188, 0]
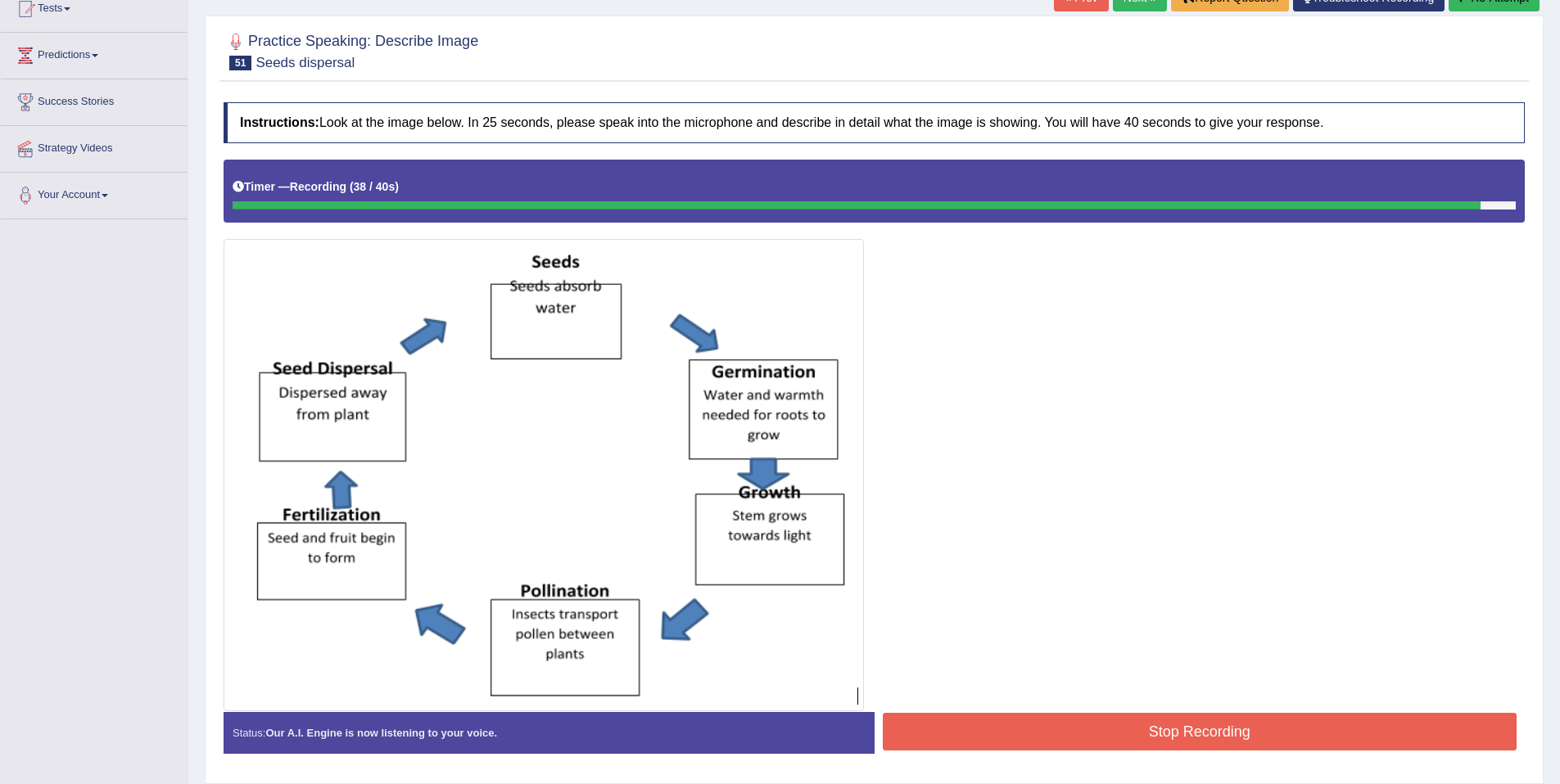
click at [1297, 731] on button "Stop Recording" at bounding box center [1200, 731] width 634 height 37
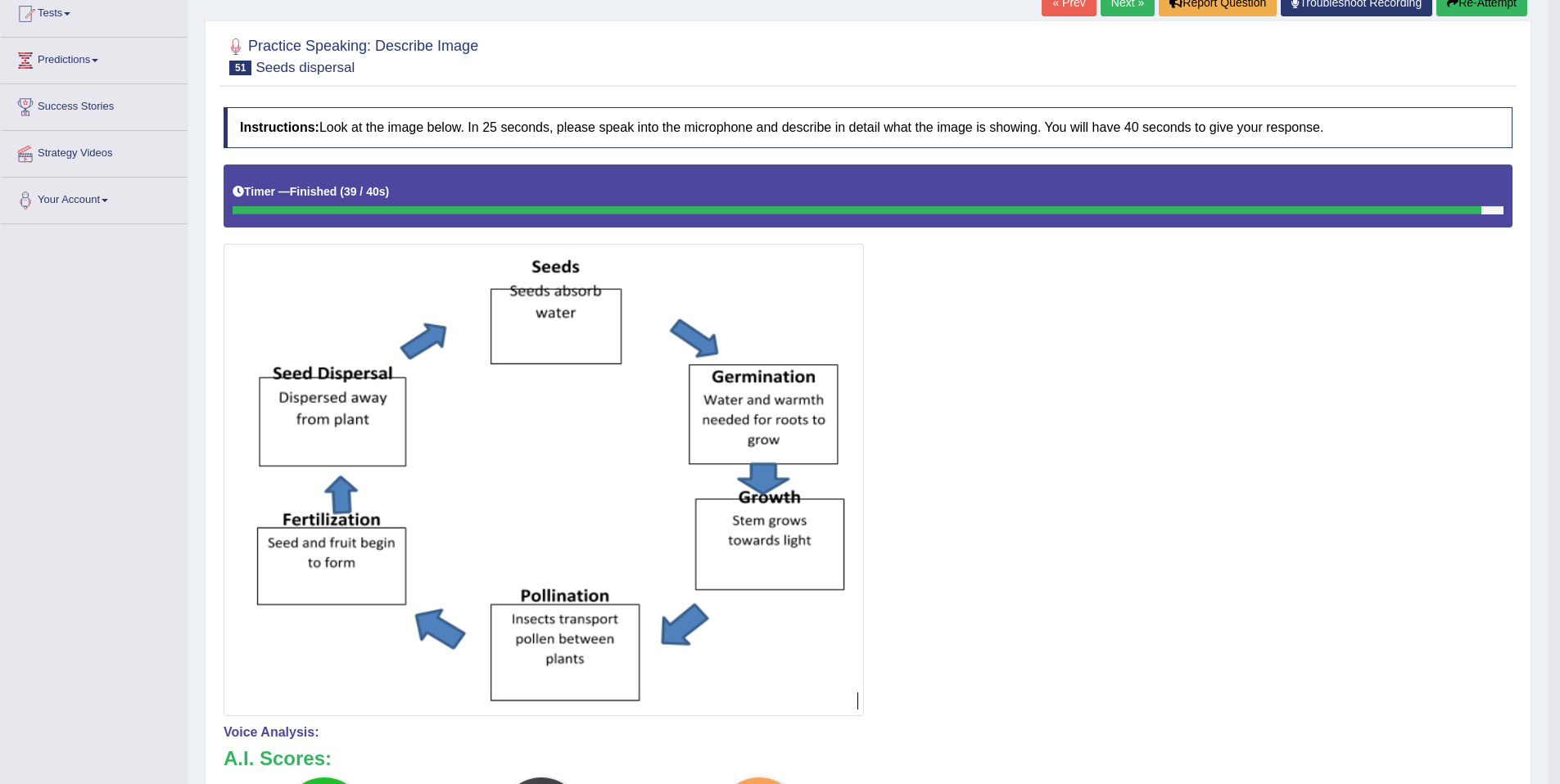
scroll to position [0, 0]
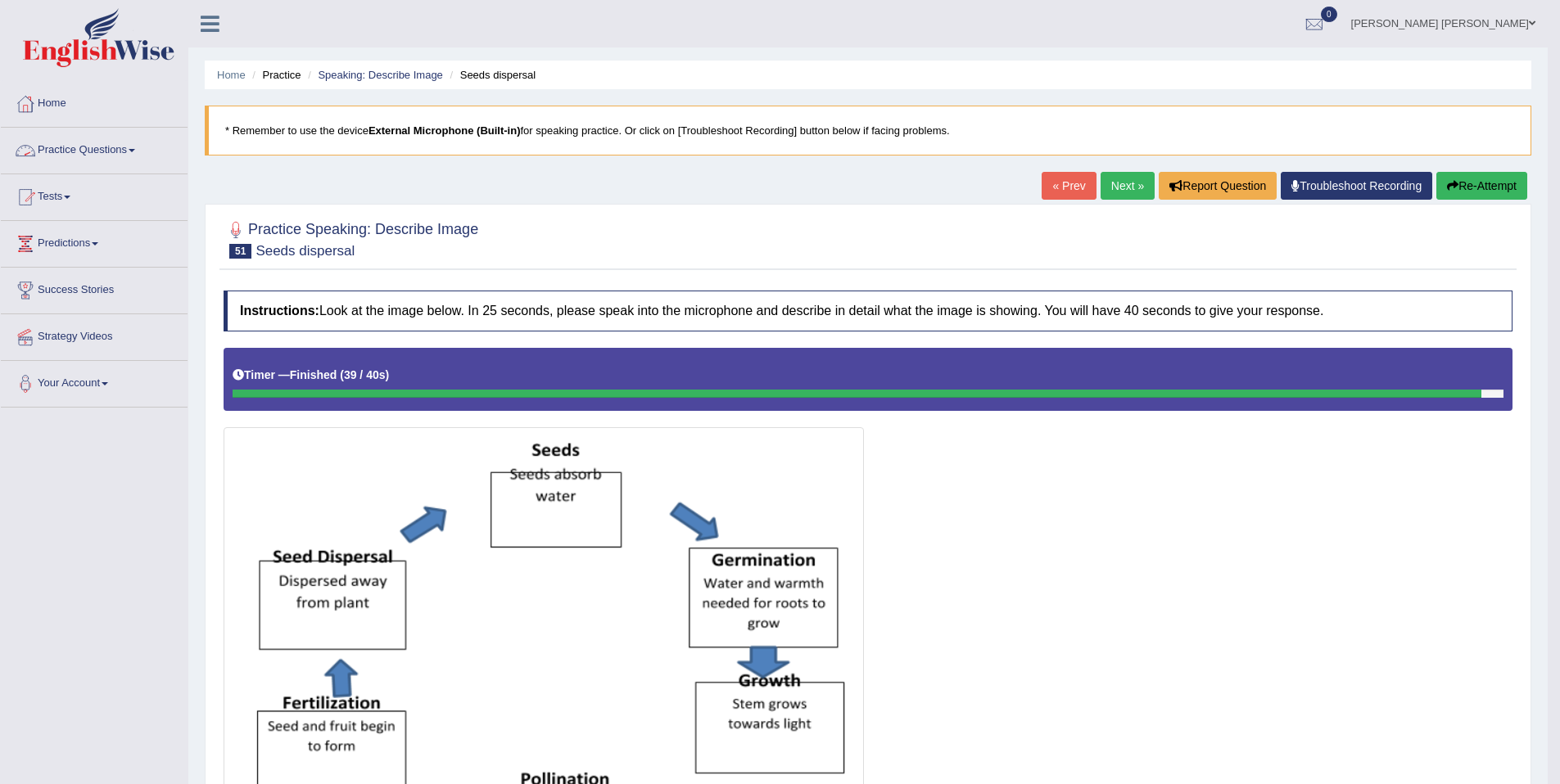
click at [73, 144] on link "Practice Questions" at bounding box center [94, 147] width 187 height 41
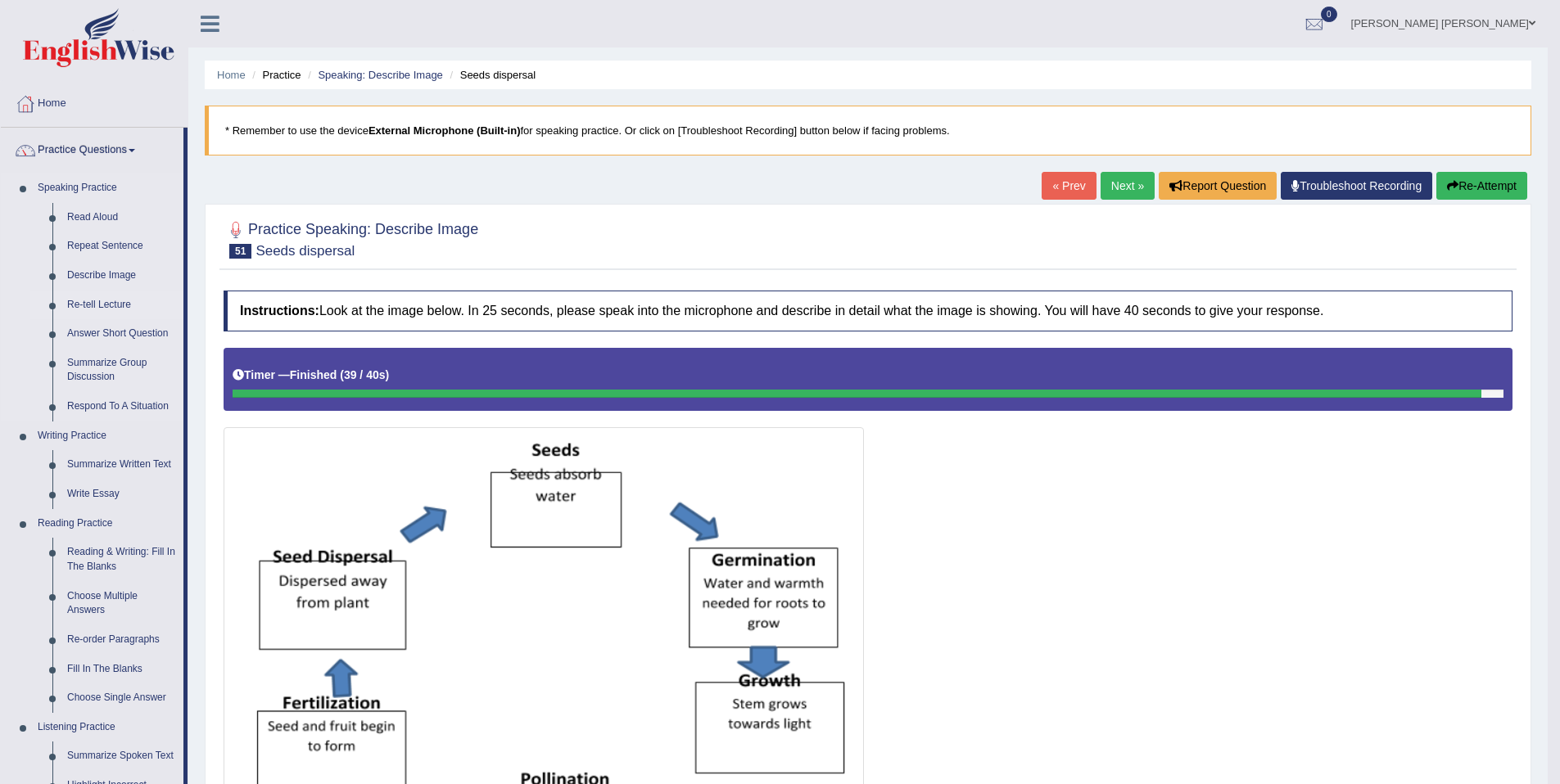
click at [136, 303] on link "Re-tell Lecture" at bounding box center [122, 305] width 124 height 30
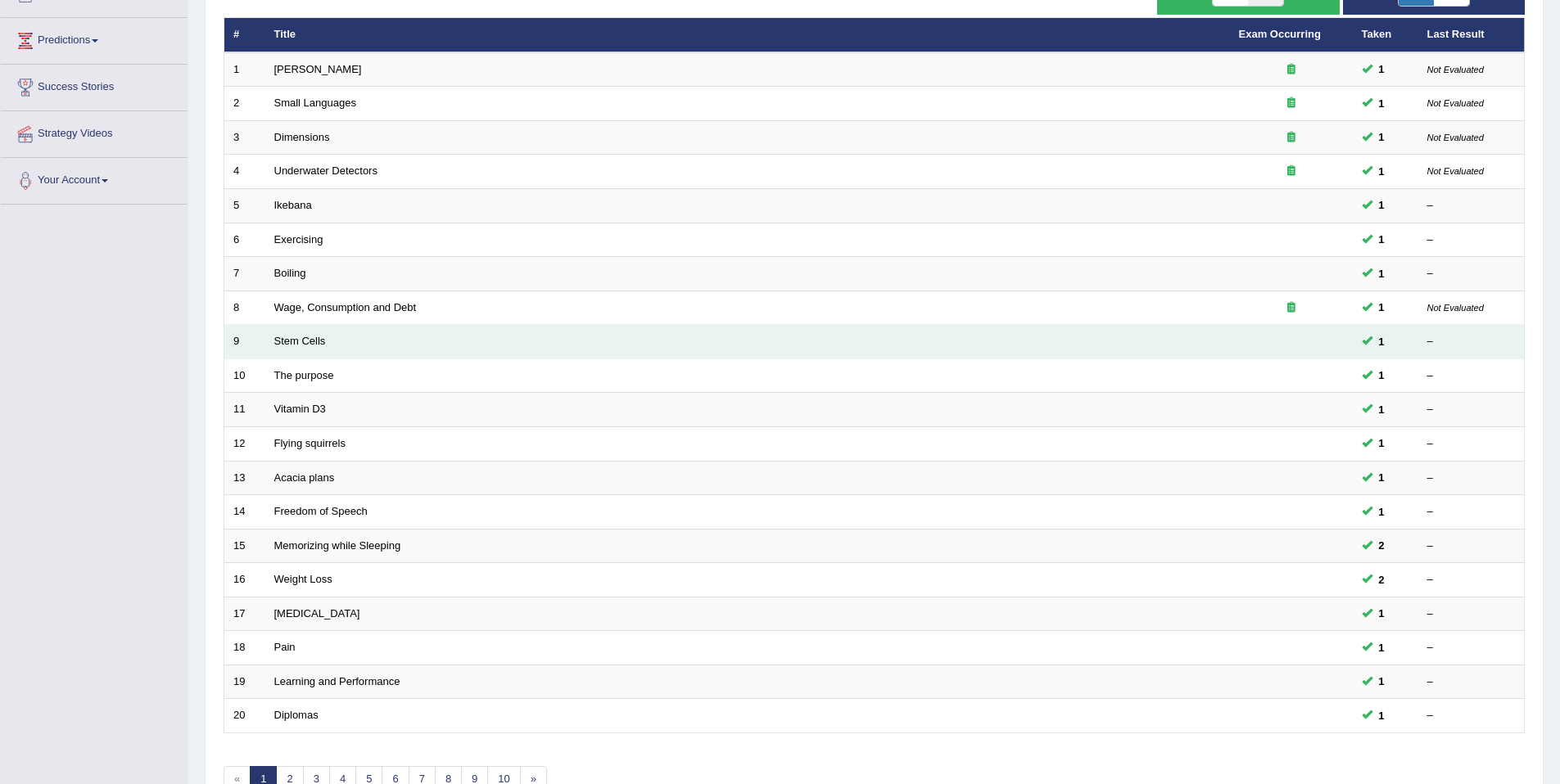
scroll to position [299, 0]
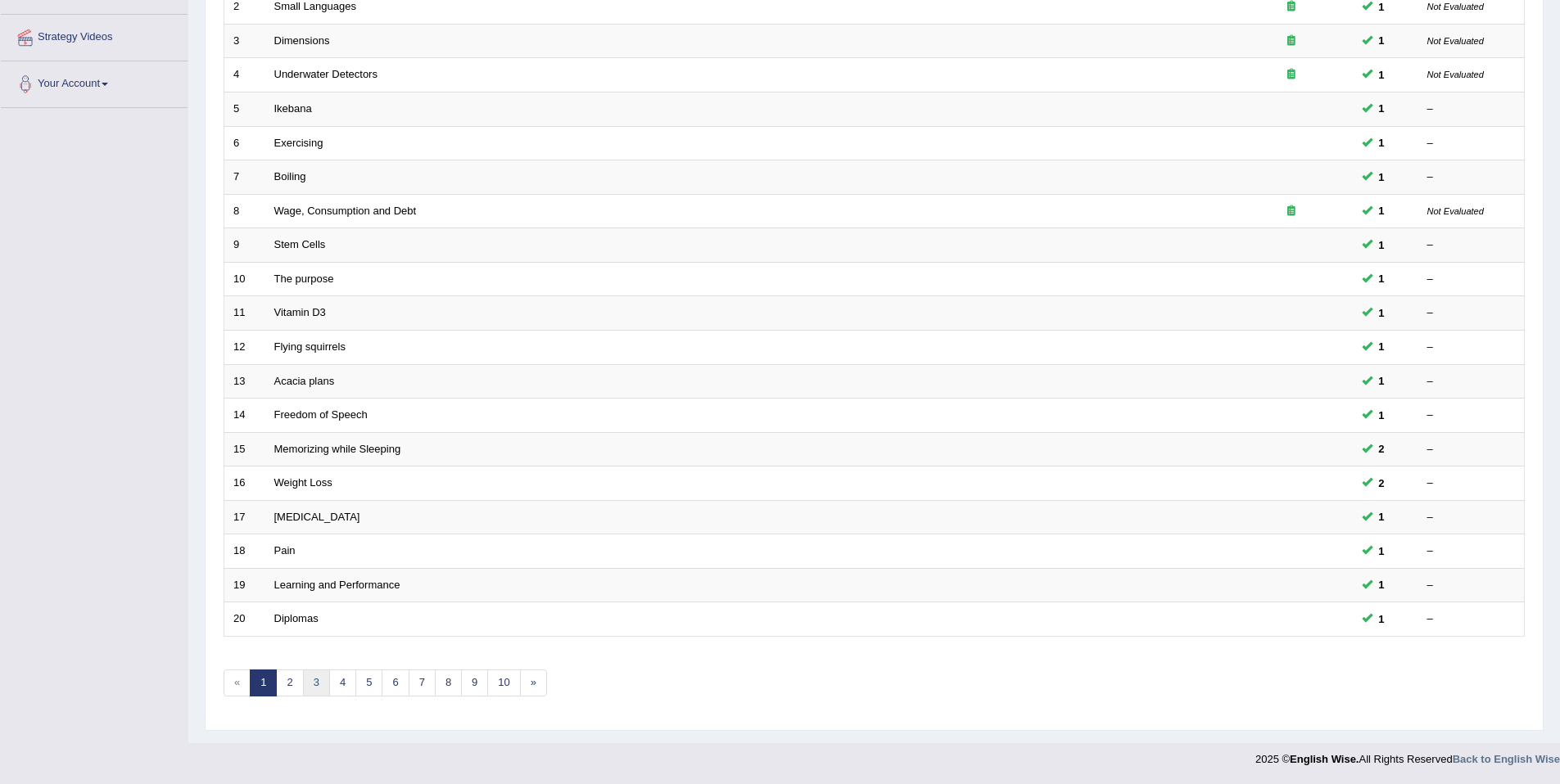
click at [318, 685] on link "3" at bounding box center [316, 683] width 27 height 27
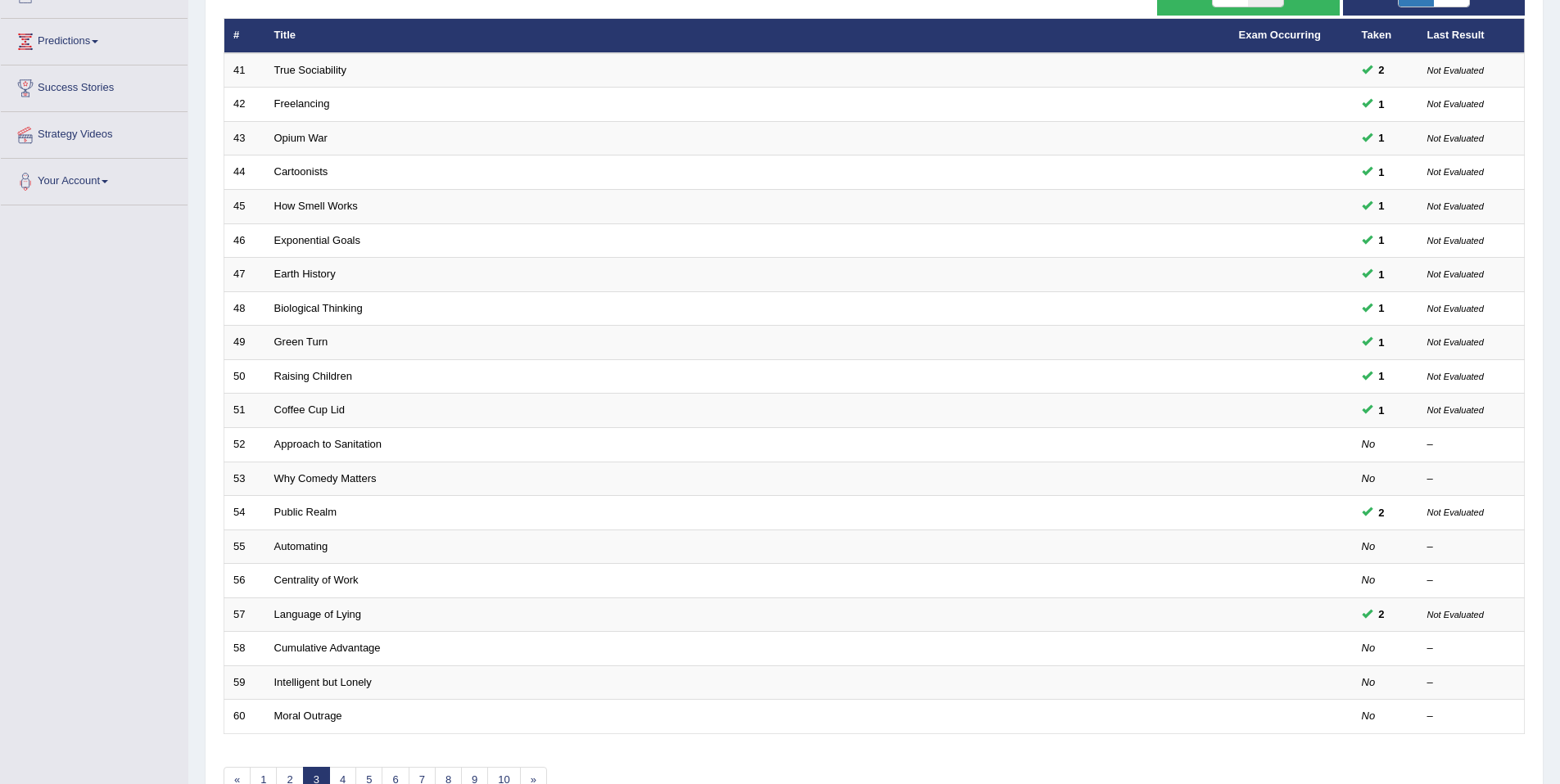
scroll to position [299, 0]
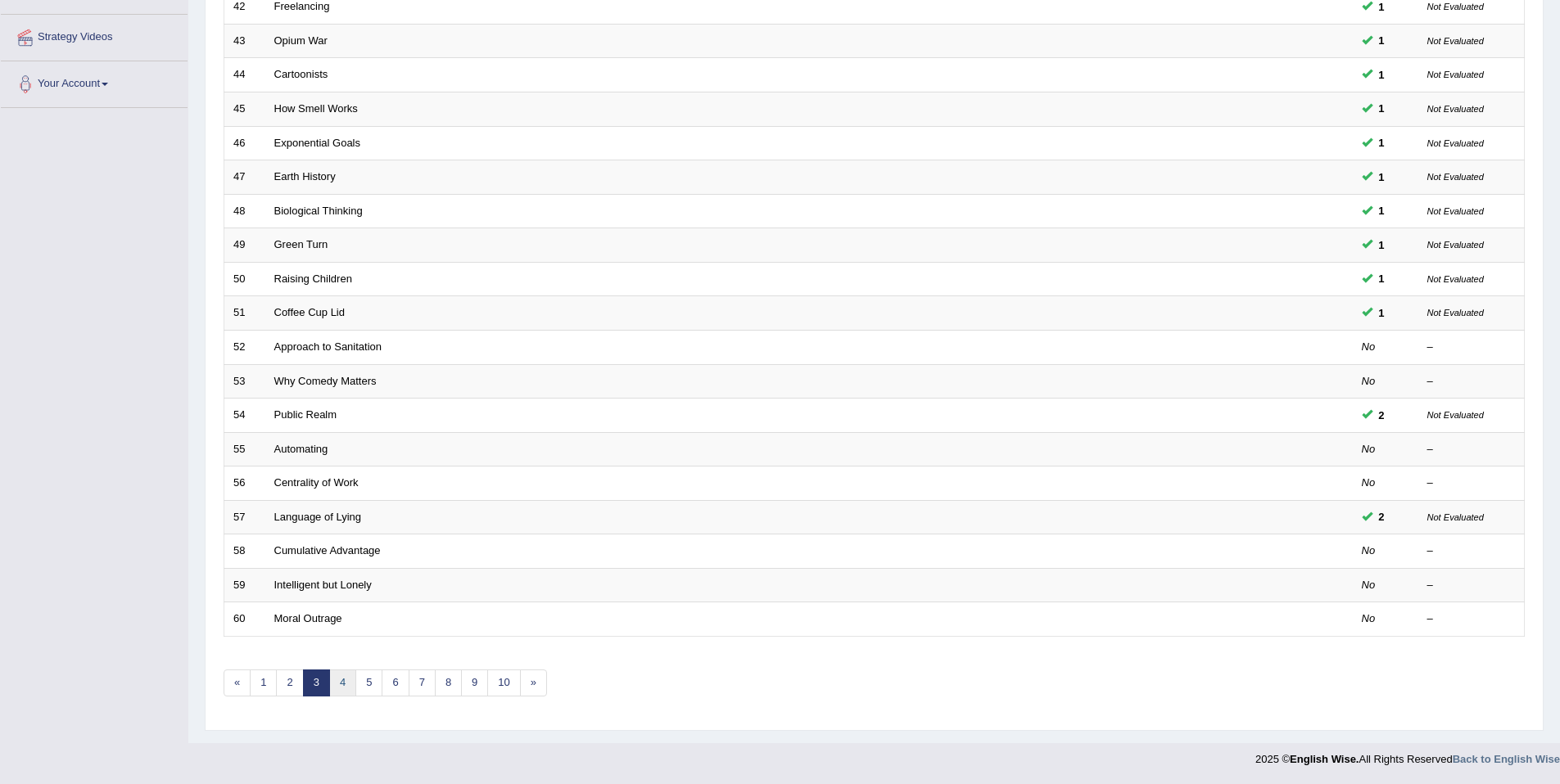
click at [342, 685] on link "4" at bounding box center [342, 683] width 27 height 27
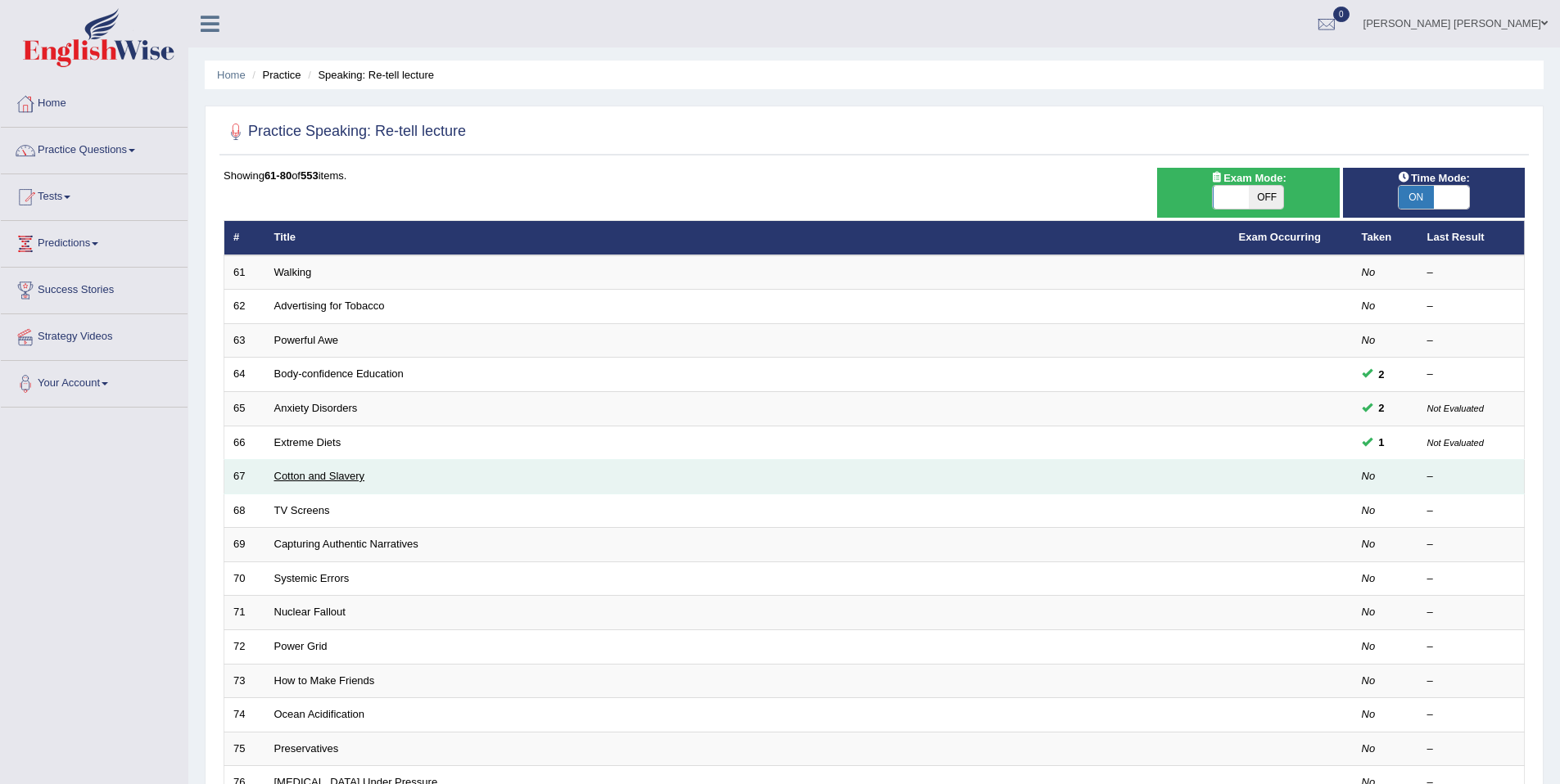
click at [274, 482] on link "Cotton and Slavery" at bounding box center [319, 476] width 91 height 12
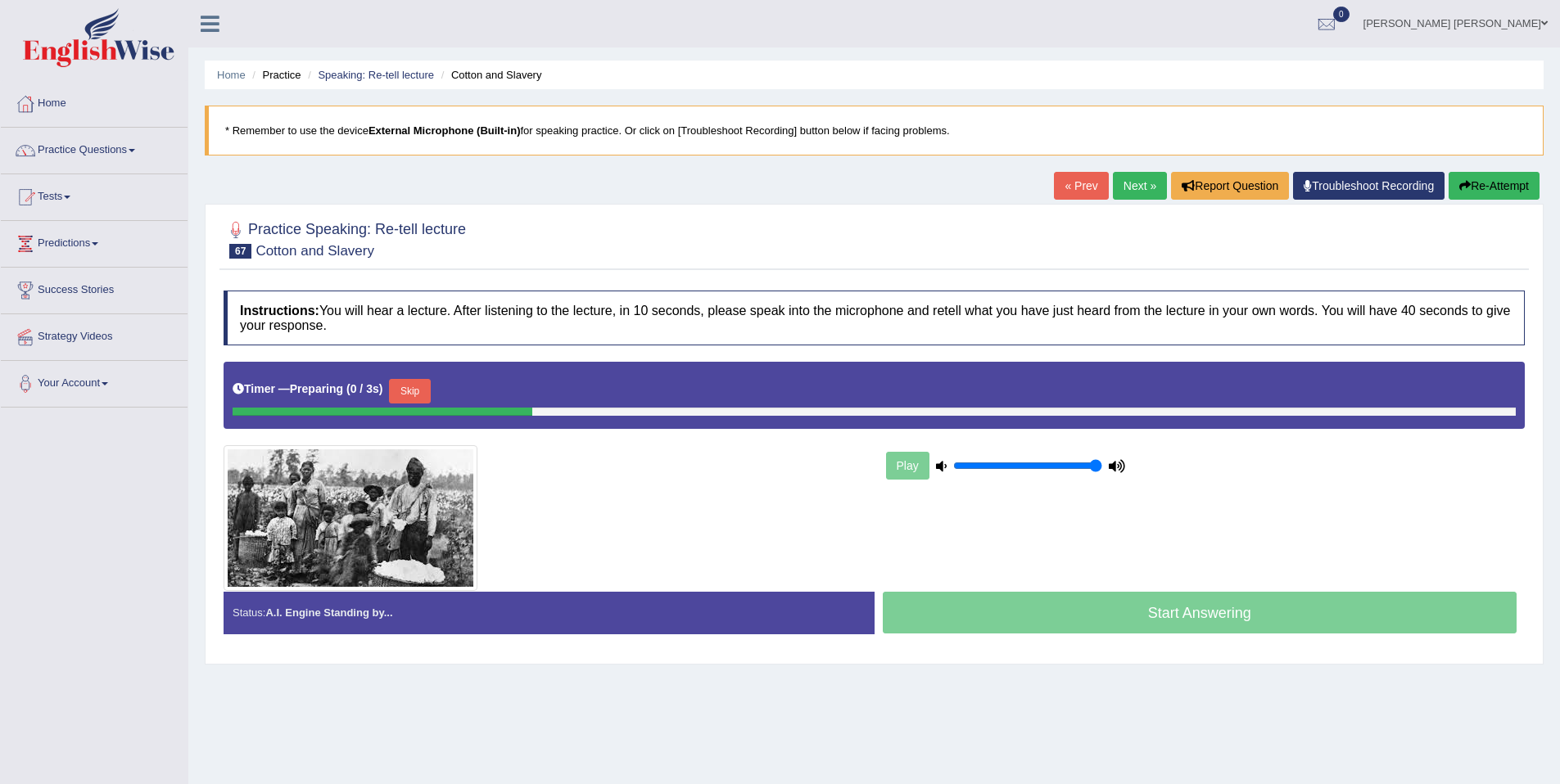
click at [413, 396] on button "Skip" at bounding box center [409, 391] width 41 height 24
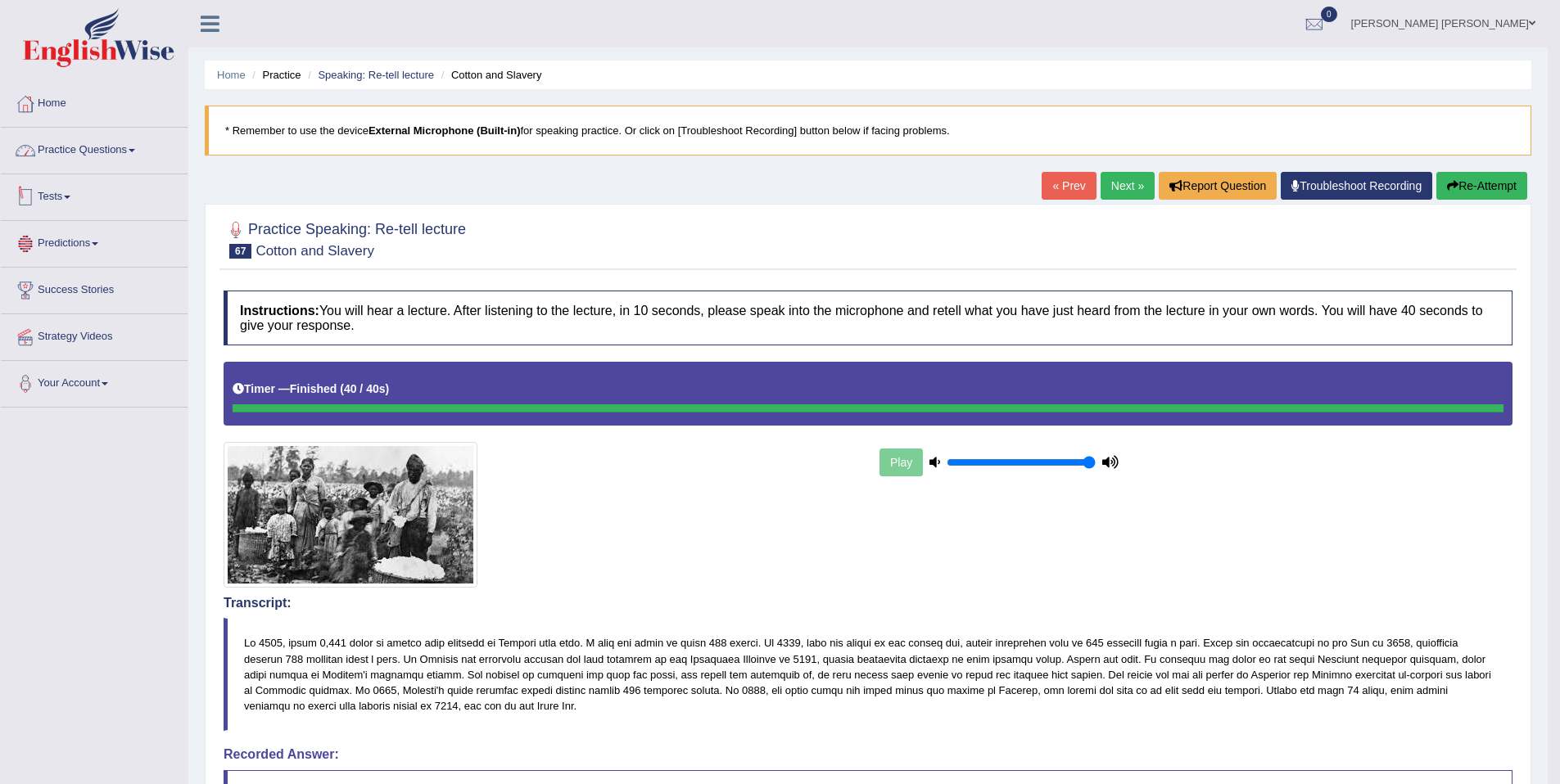
click at [132, 147] on link "Practice Questions" at bounding box center [94, 147] width 187 height 41
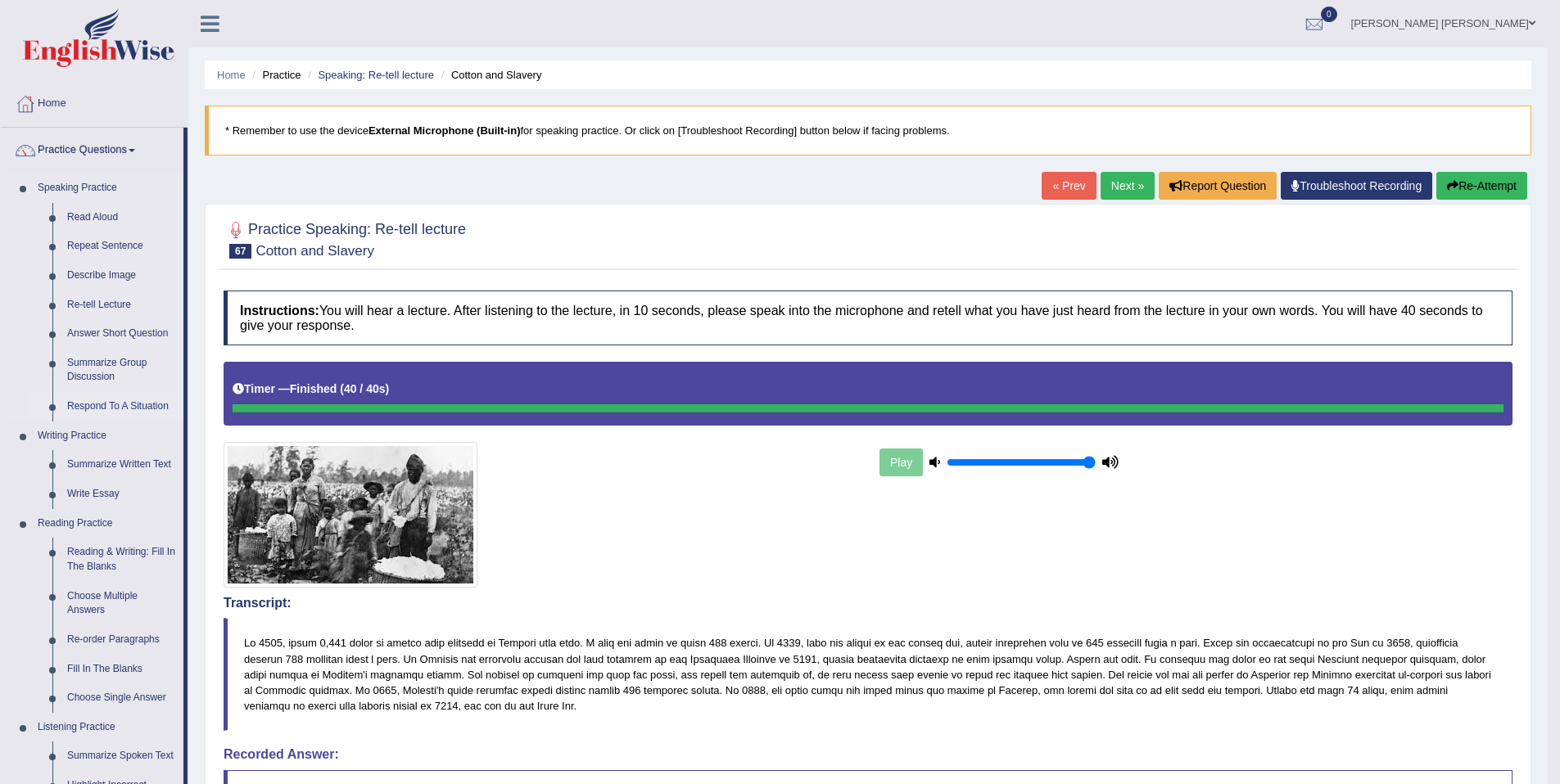
click at [111, 398] on link "Respond To A Situation" at bounding box center [122, 406] width 124 height 30
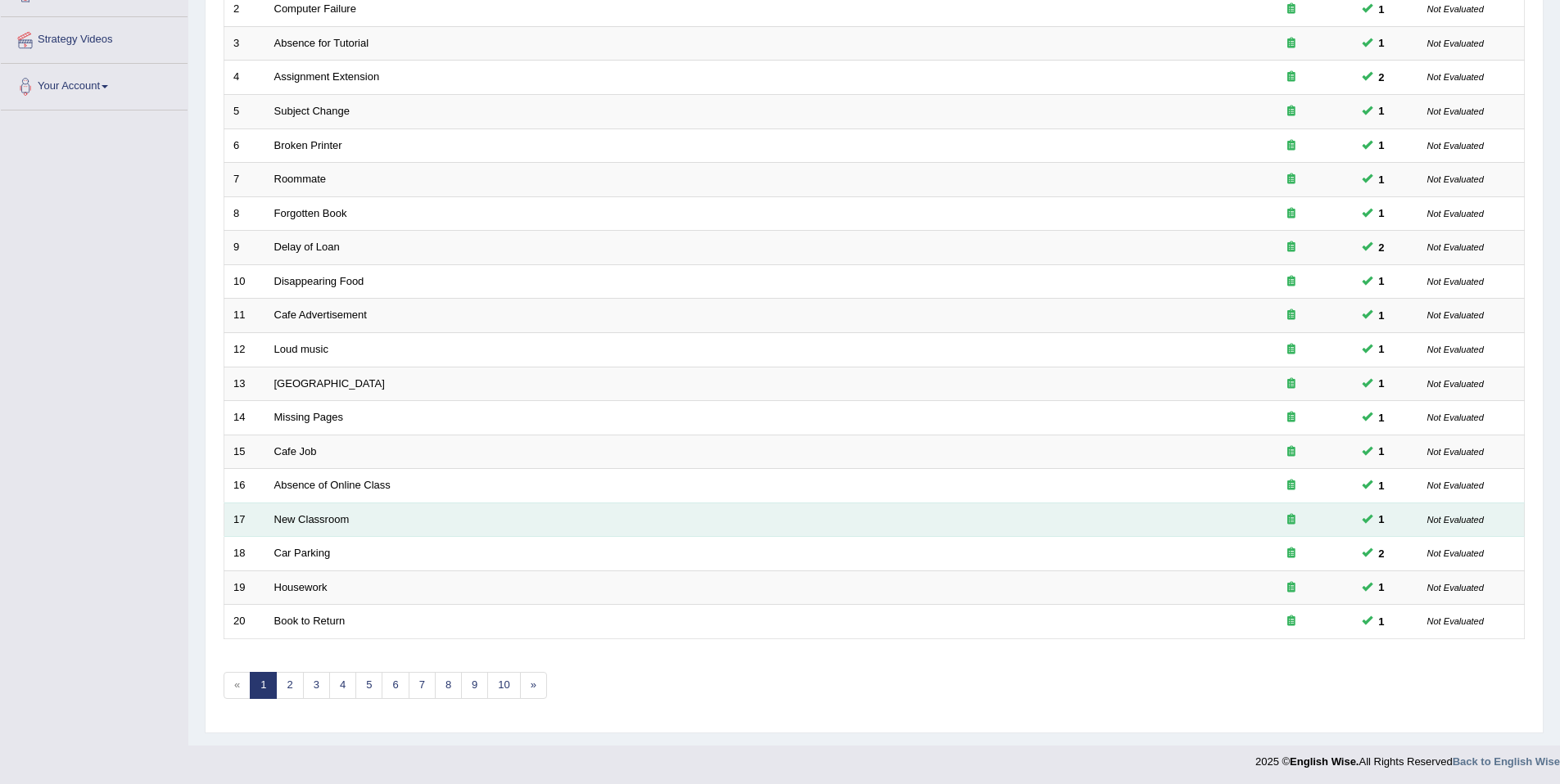
scroll to position [299, 0]
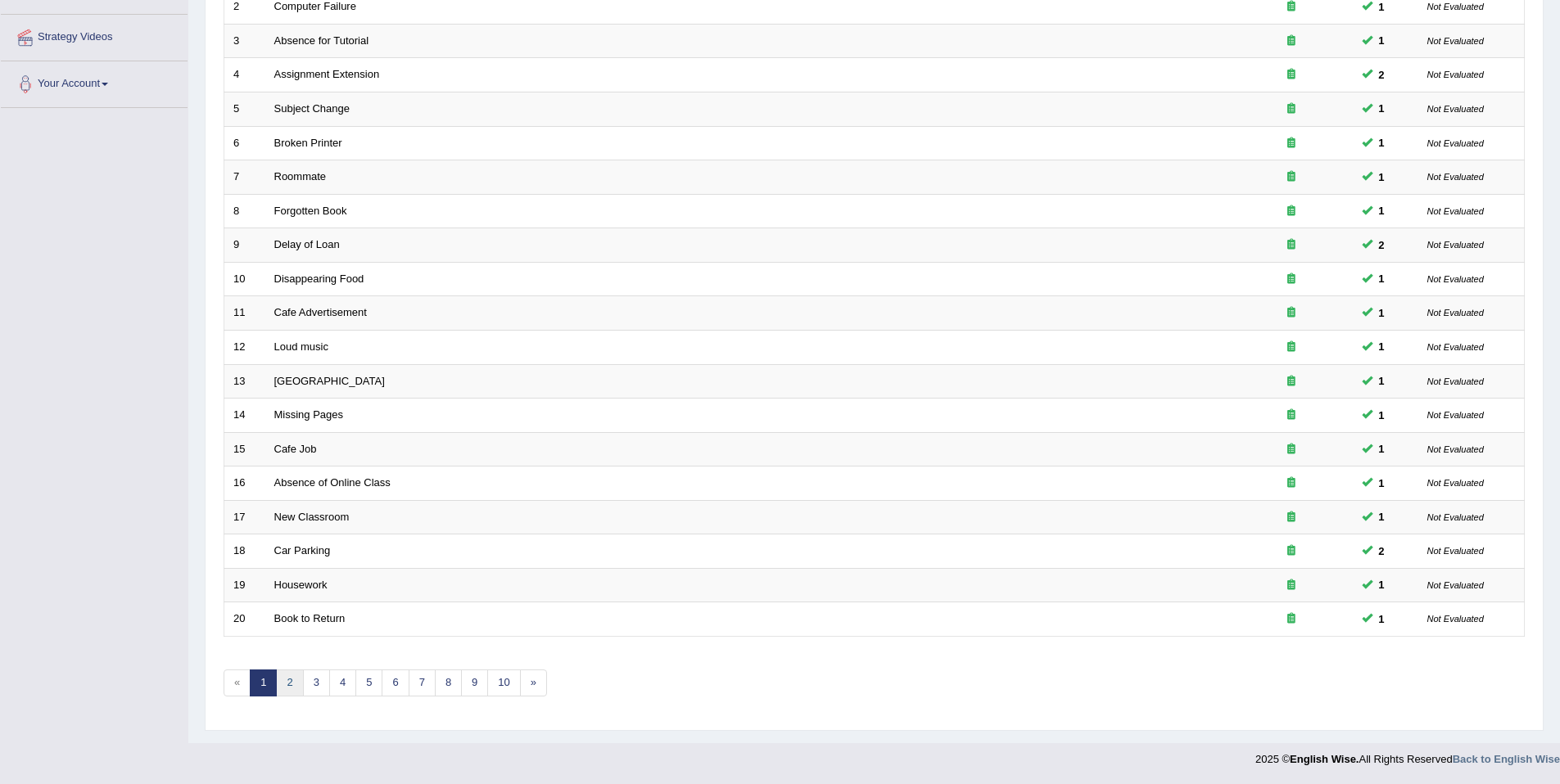
click at [291, 681] on link "2" at bounding box center [289, 683] width 27 height 27
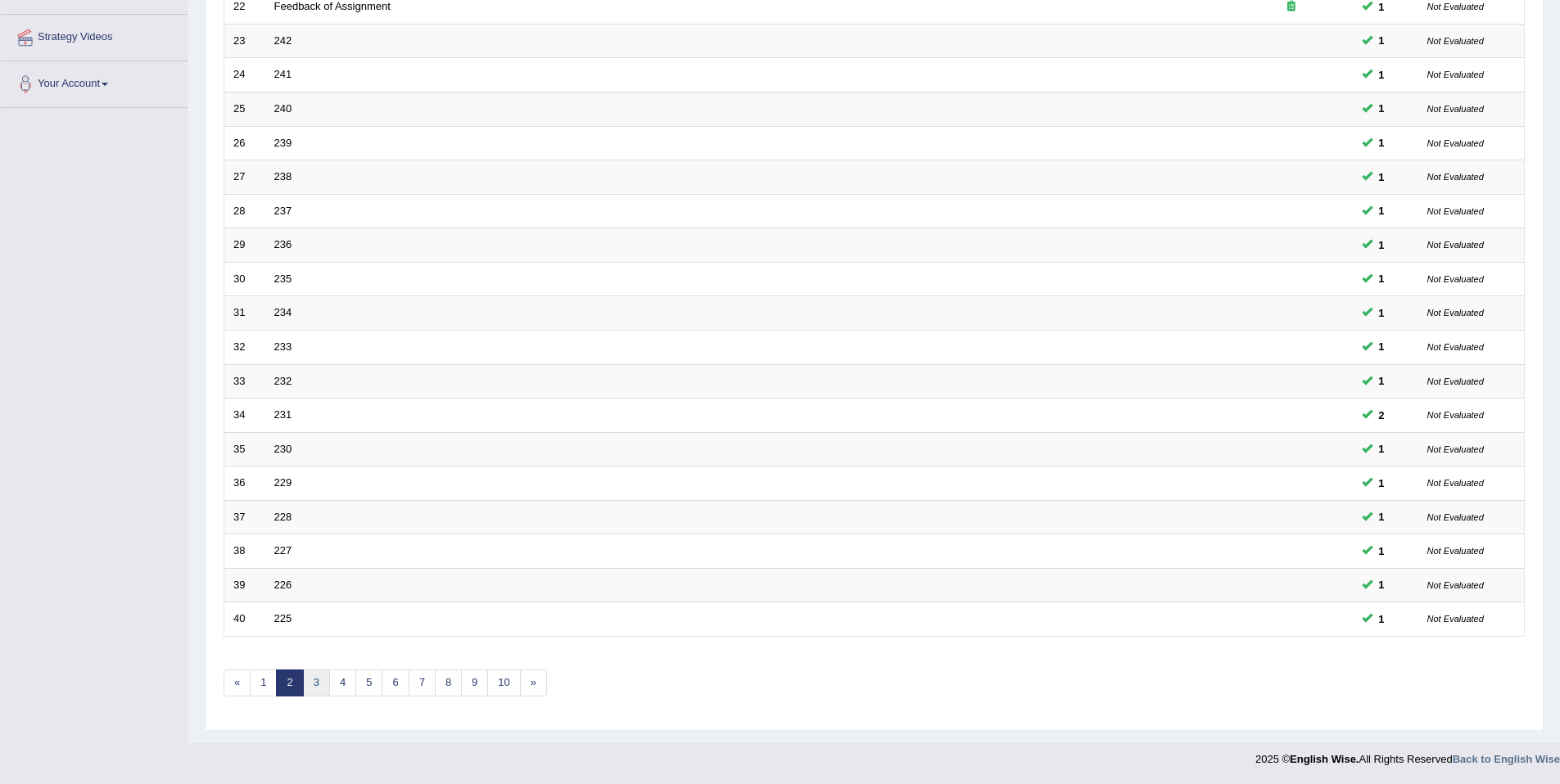
click at [309, 684] on link "3" at bounding box center [316, 683] width 27 height 27
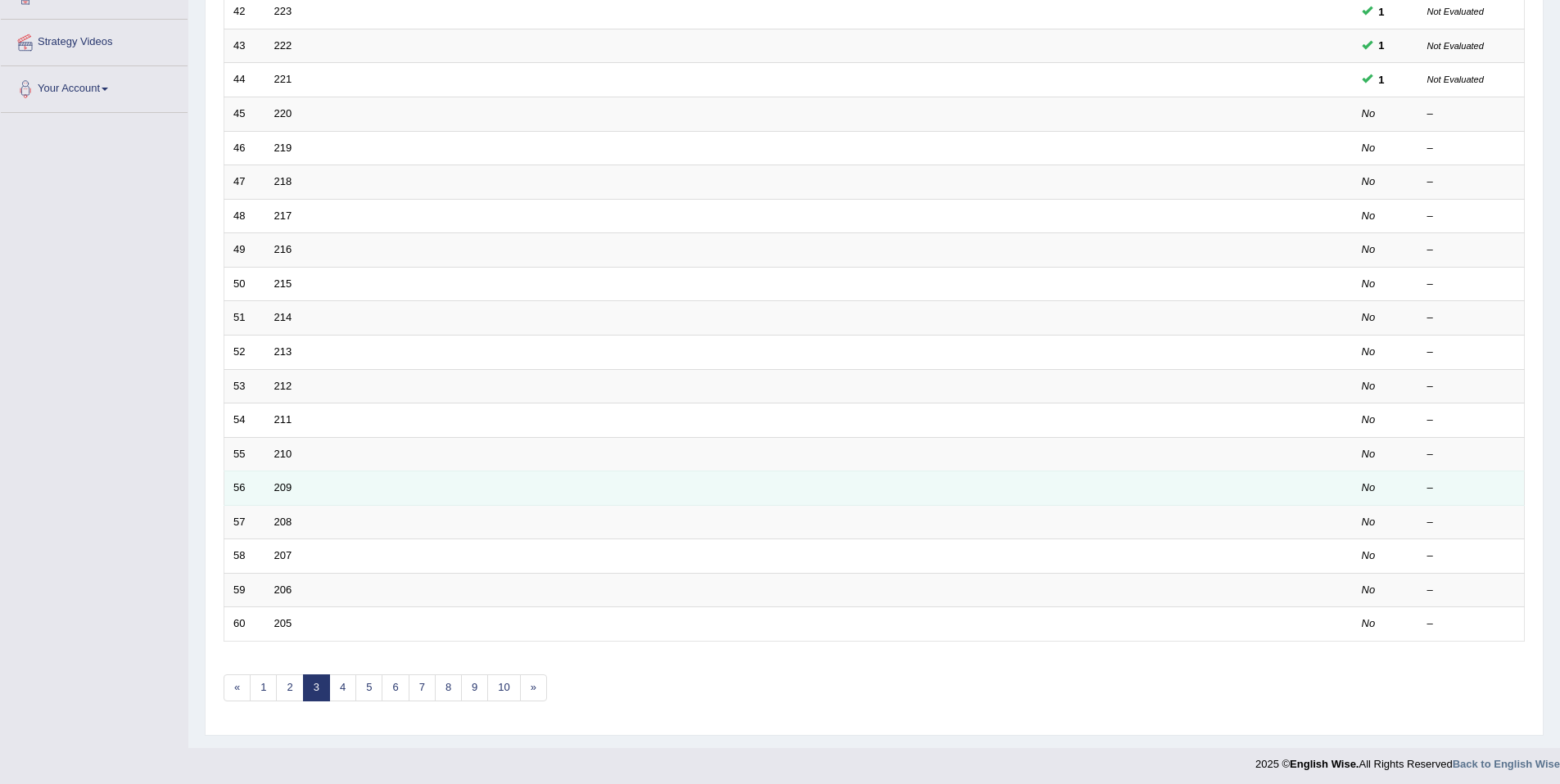
scroll to position [299, 0]
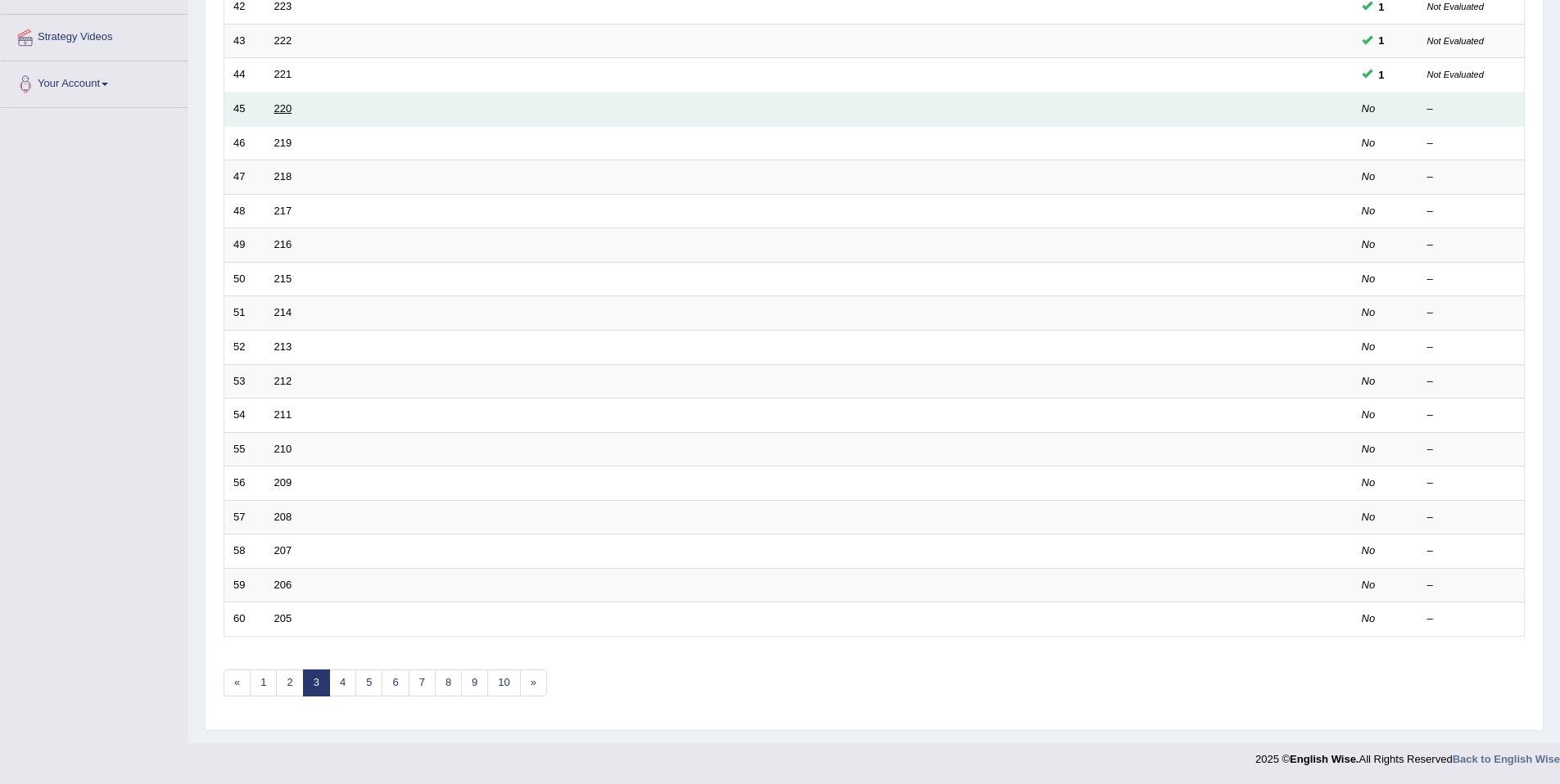
click at [285, 106] on link "220" at bounding box center [283, 108] width 18 height 12
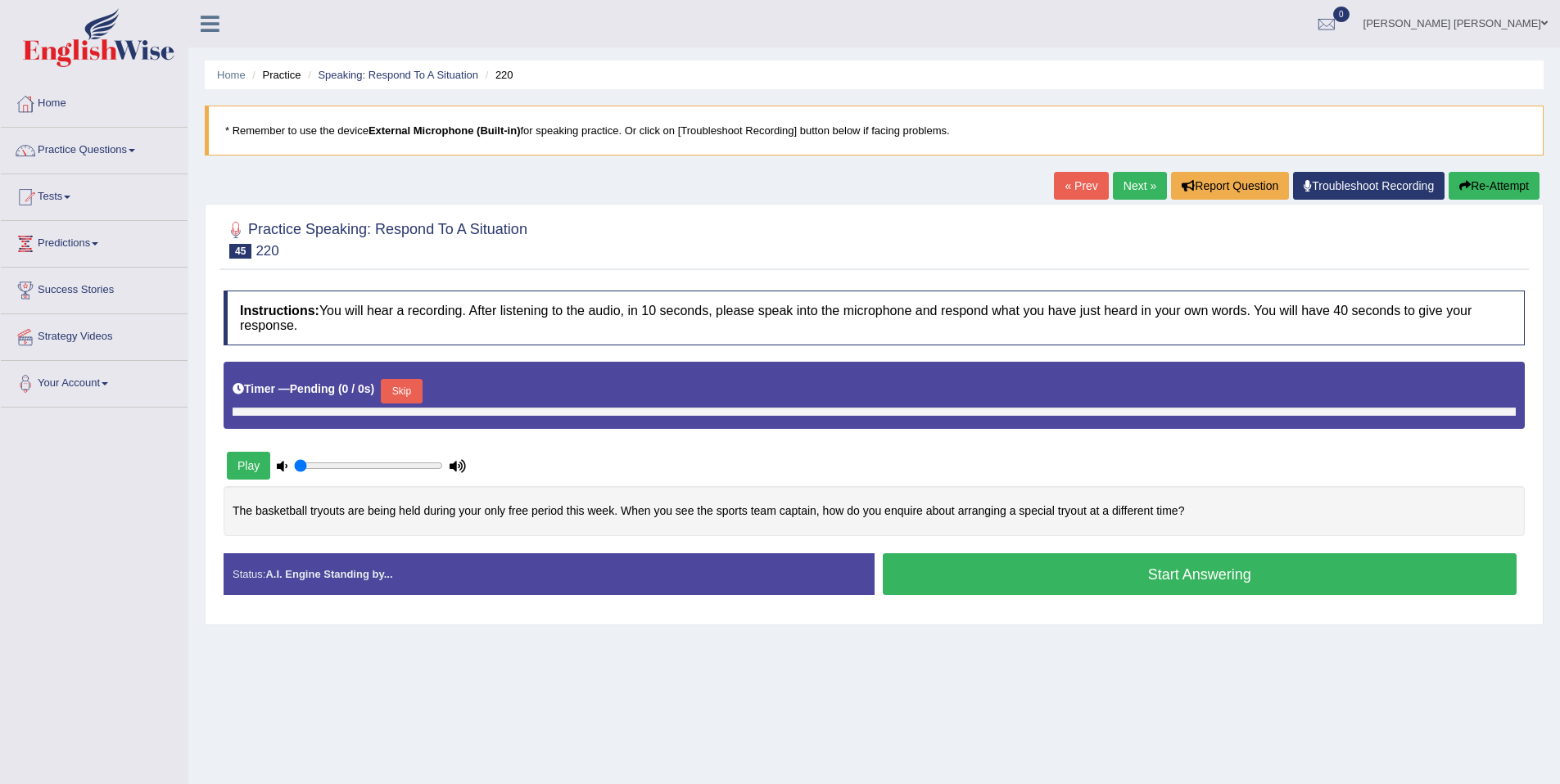
type input "1"
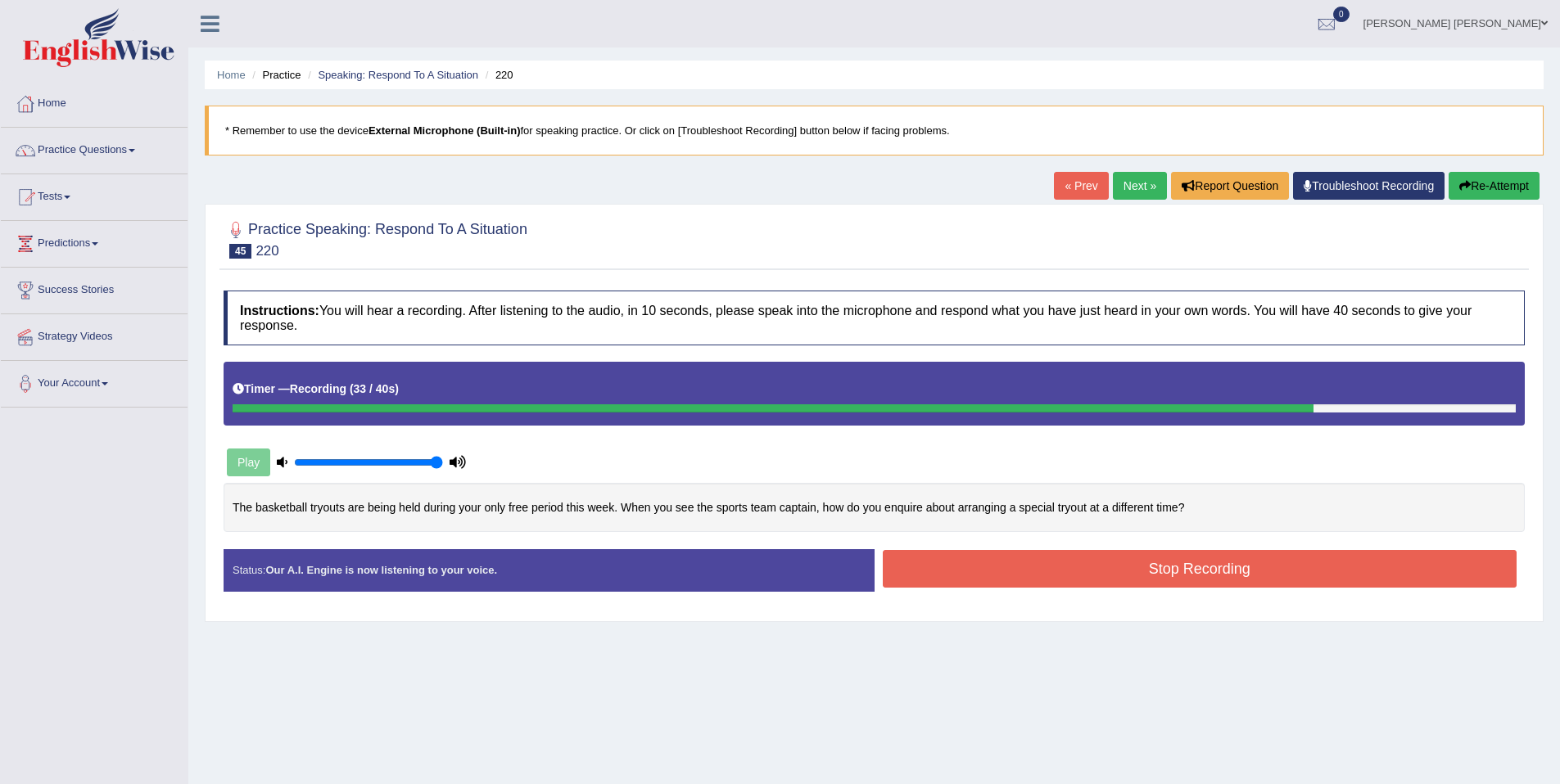
click at [1209, 580] on button "Stop Recording" at bounding box center [1200, 569] width 634 height 37
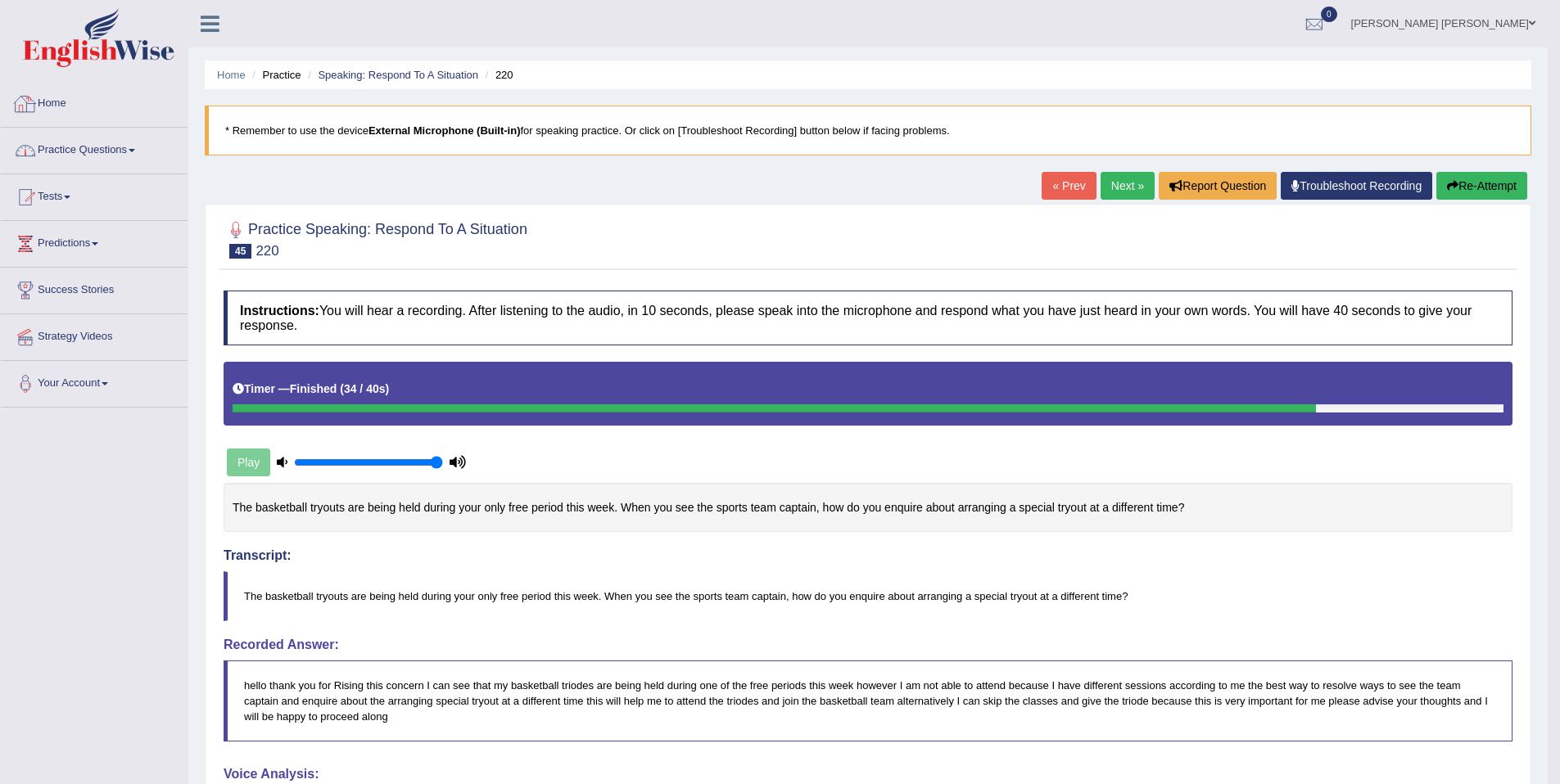
click at [40, 136] on link "Practice Questions" at bounding box center [94, 147] width 187 height 41
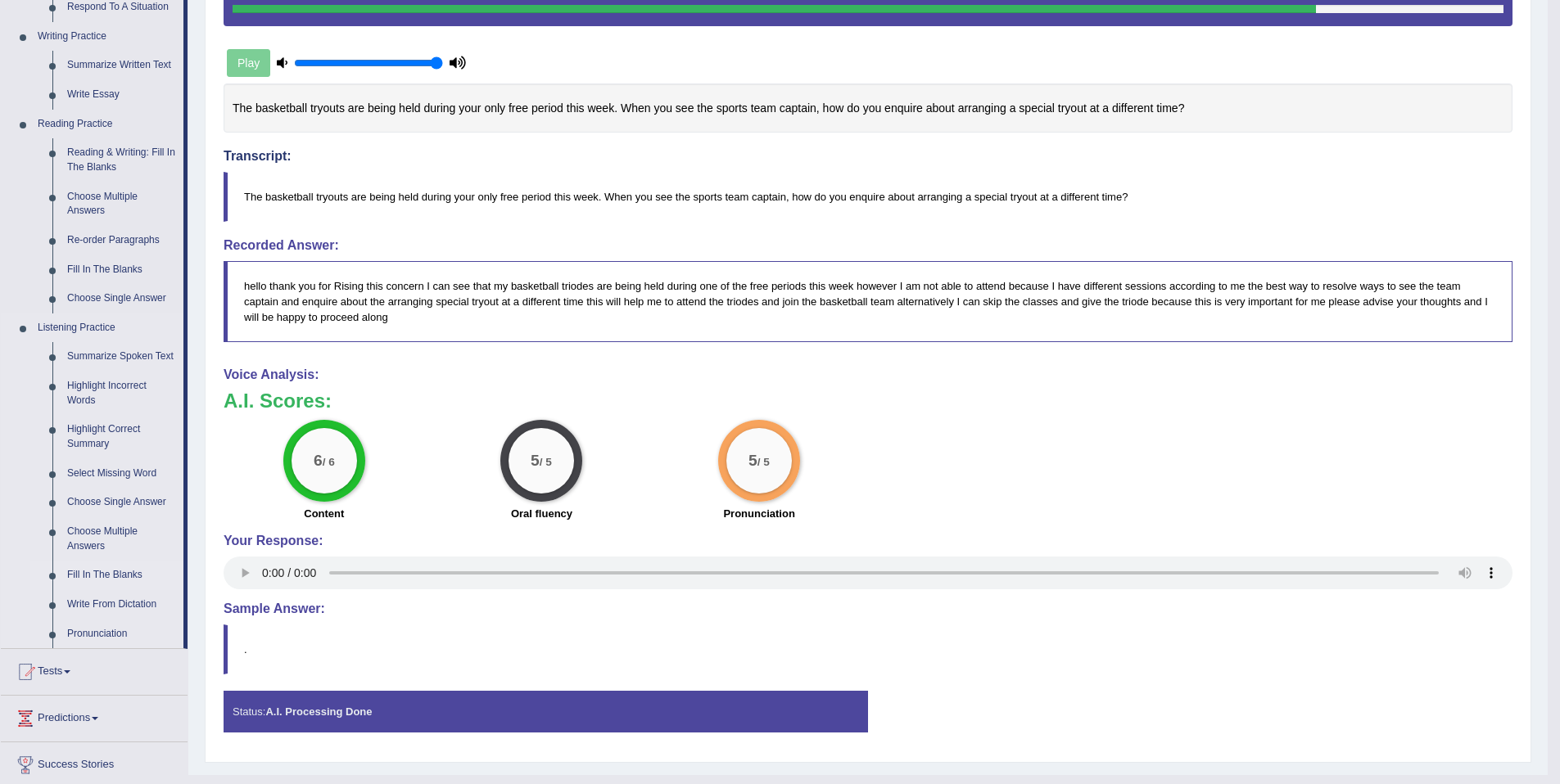
scroll to position [513, 0]
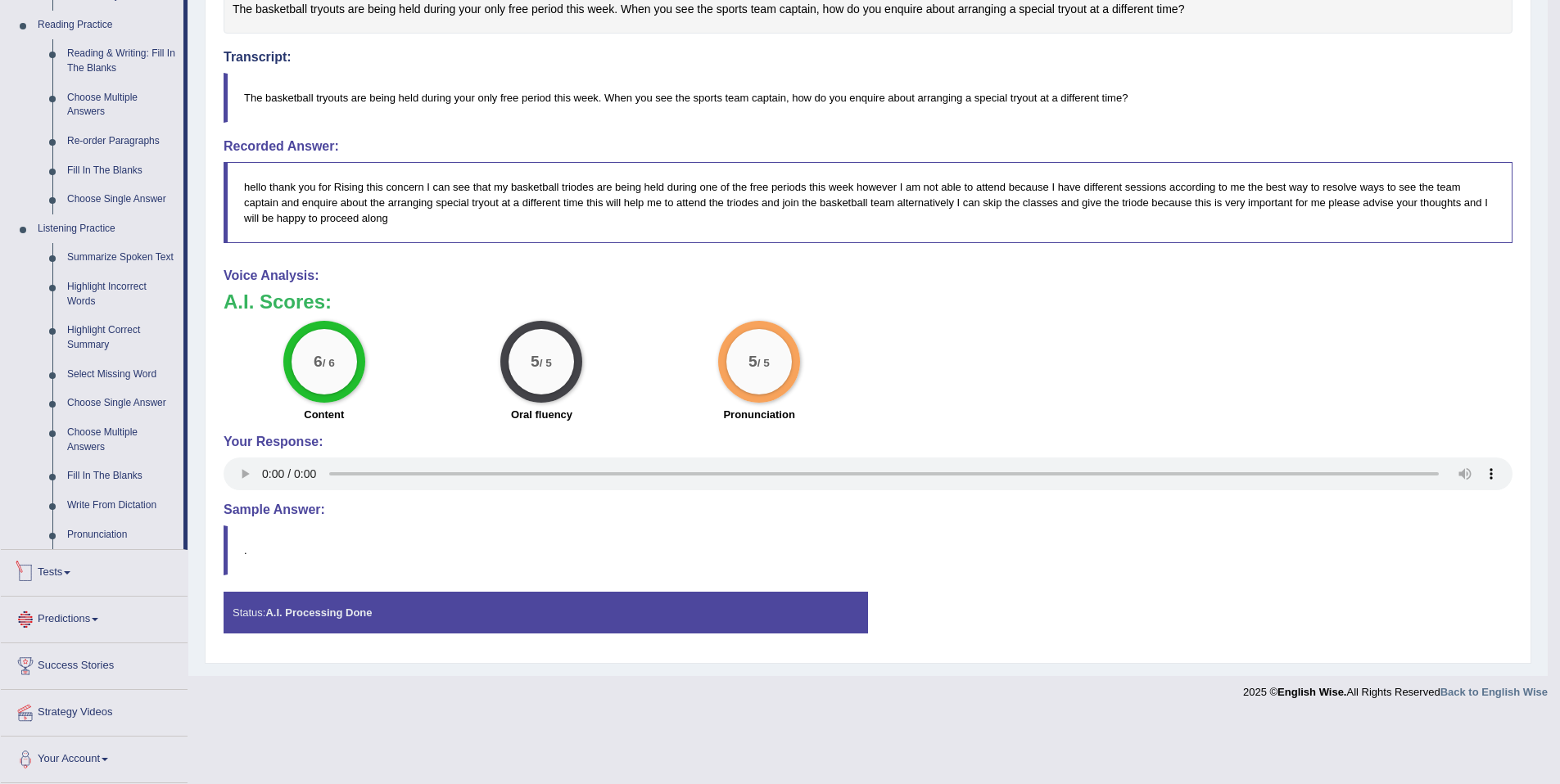
click at [109, 559] on link "Tests" at bounding box center [94, 570] width 187 height 41
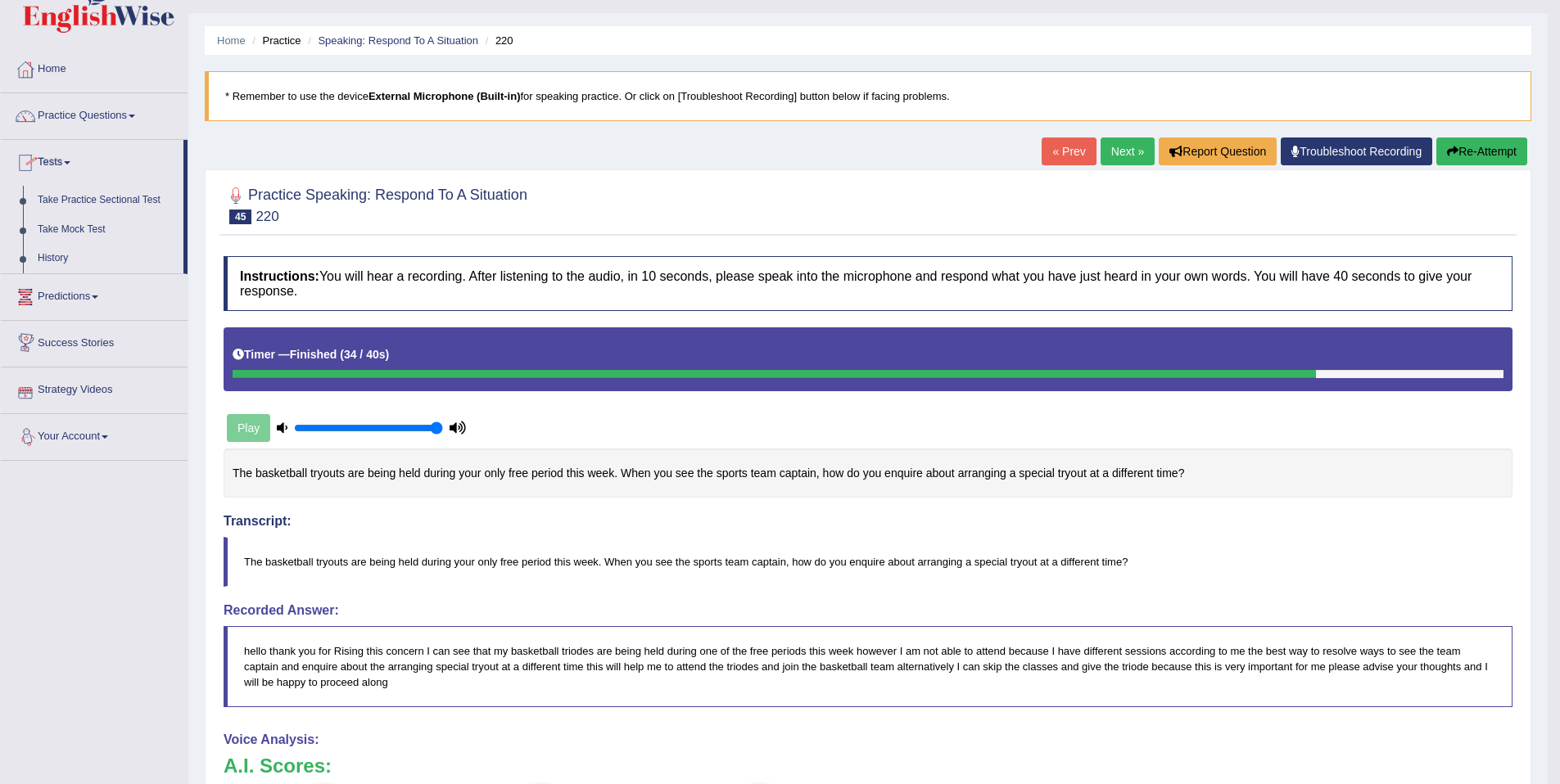
scroll to position [0, 0]
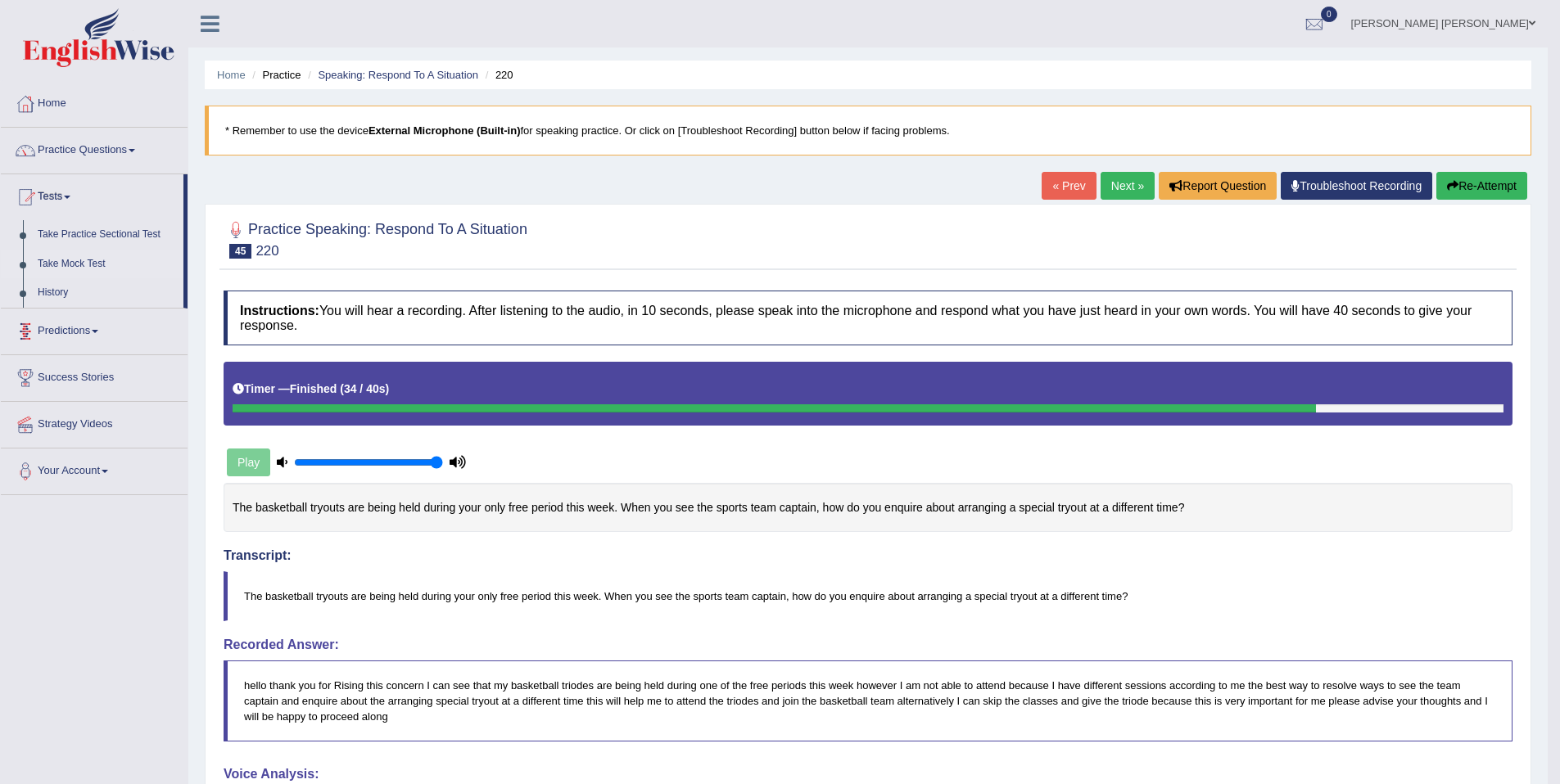
click at [103, 263] on link "Take Mock Test" at bounding box center [106, 264] width 153 height 30
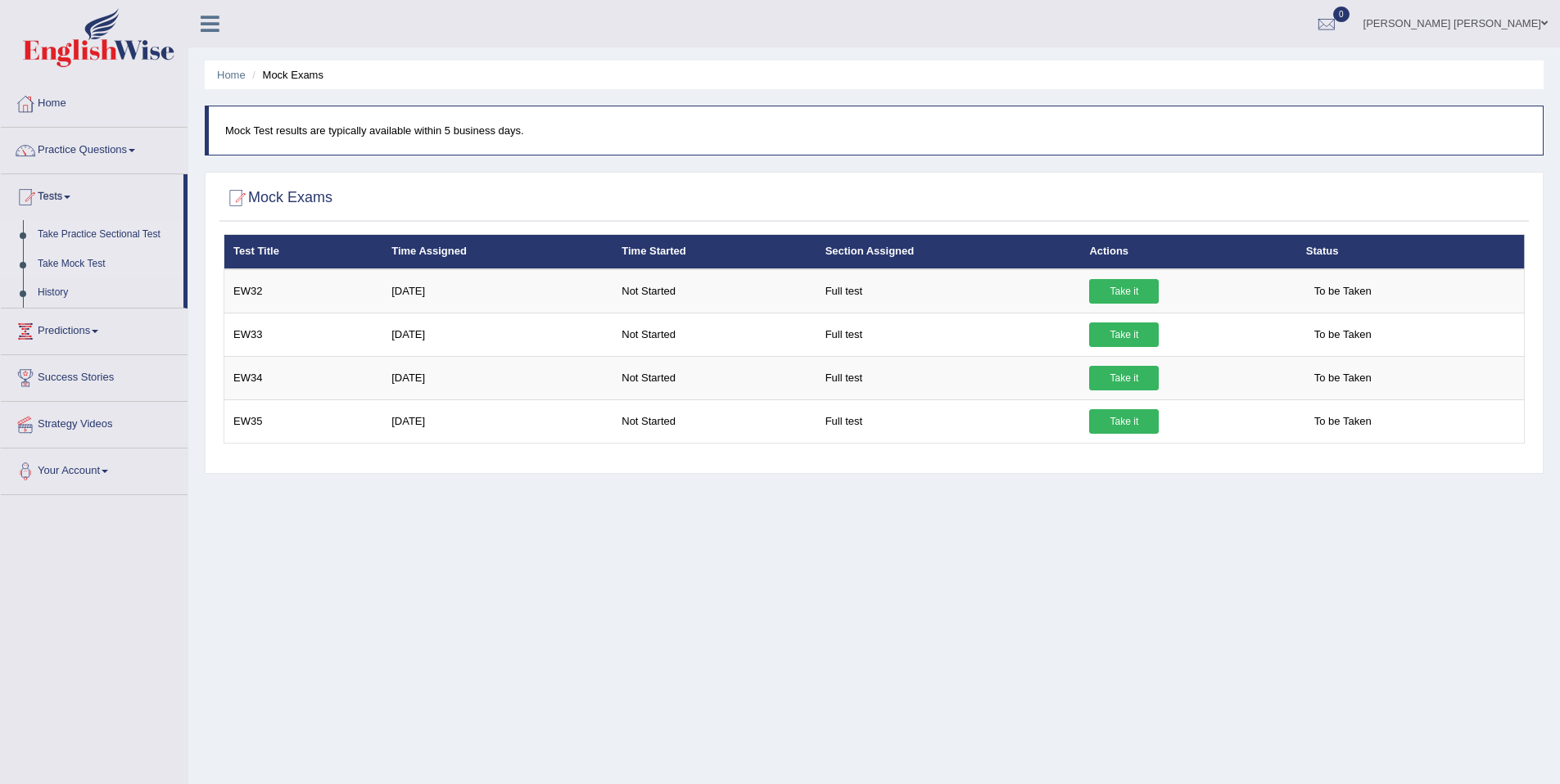
click at [100, 236] on link "Take Practice Sectional Test" at bounding box center [106, 235] width 153 height 30
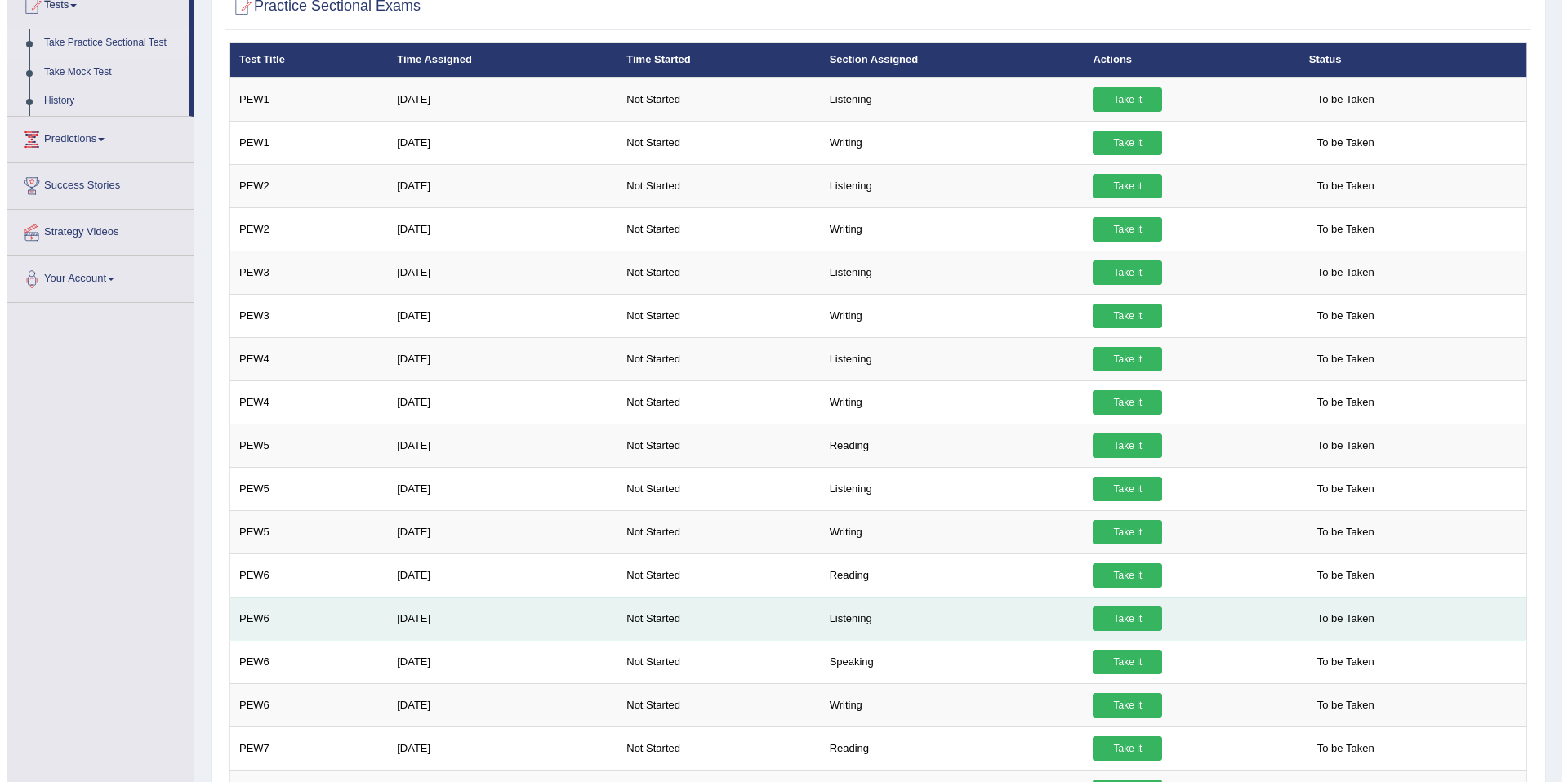
scroll to position [330, 0]
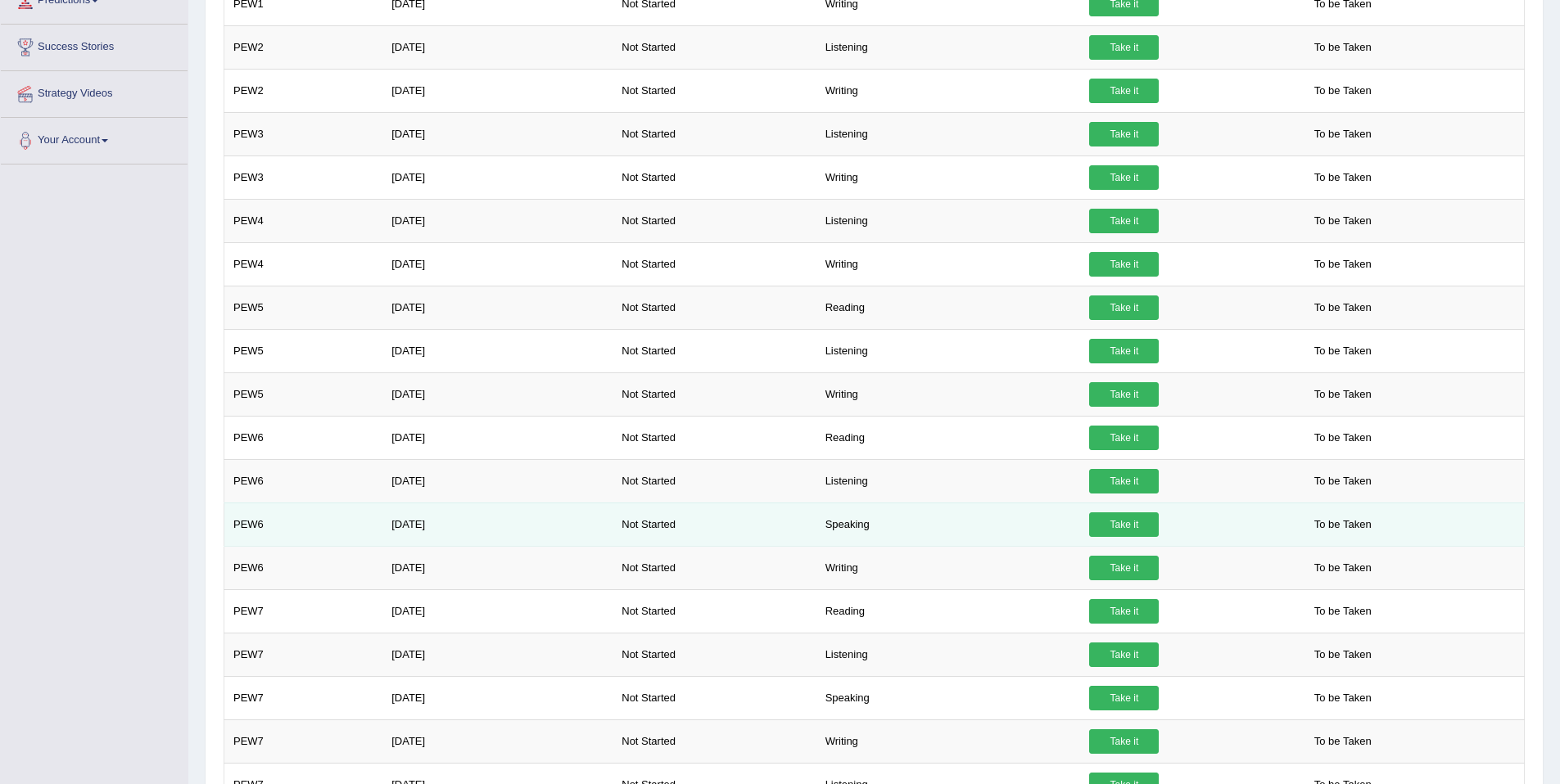
click at [1149, 528] on link "Take it" at bounding box center [1124, 524] width 70 height 24
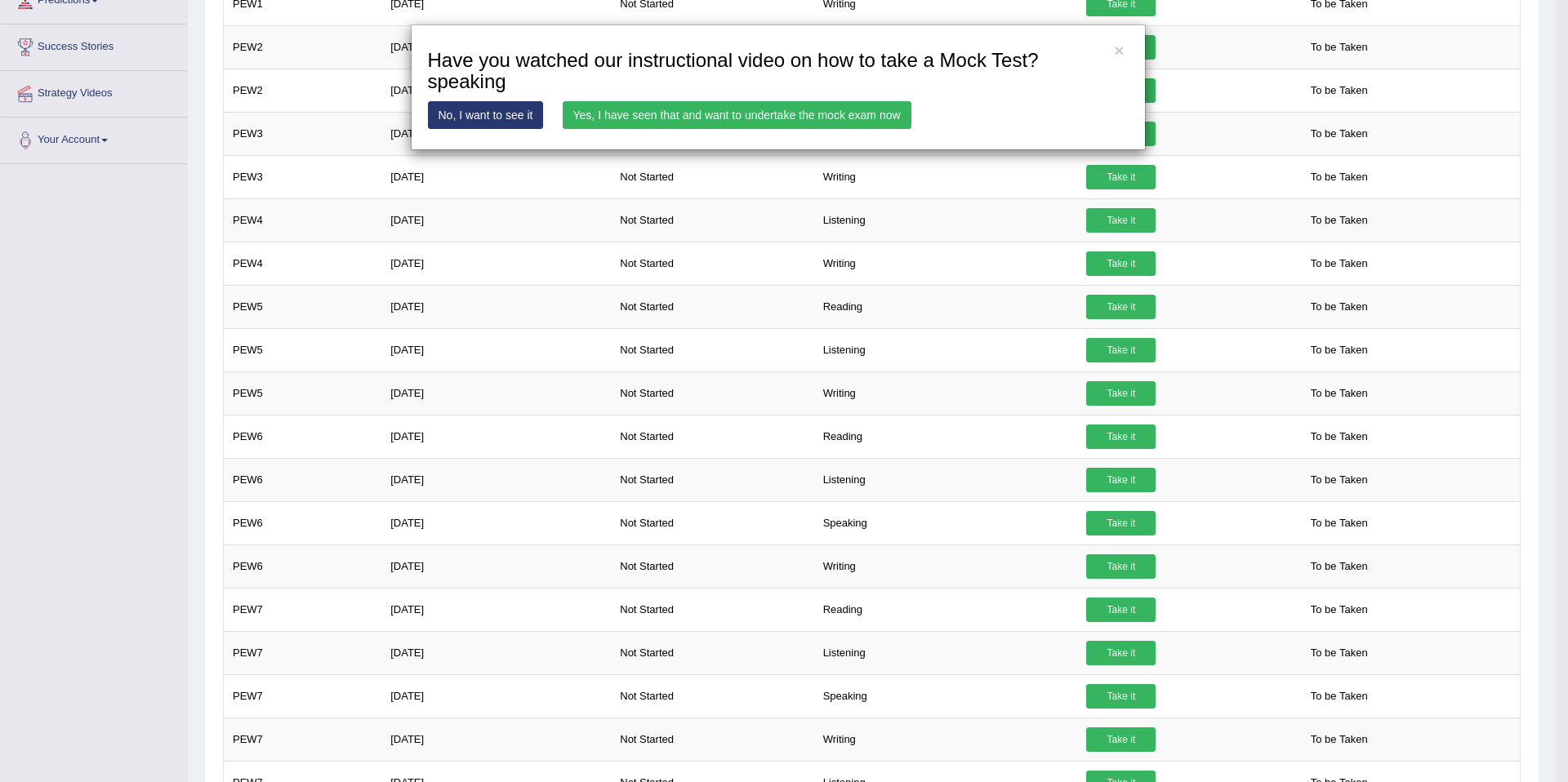
click at [781, 111] on link "Yes, I have seen that and want to undertake the mock exam now" at bounding box center [737, 115] width 349 height 28
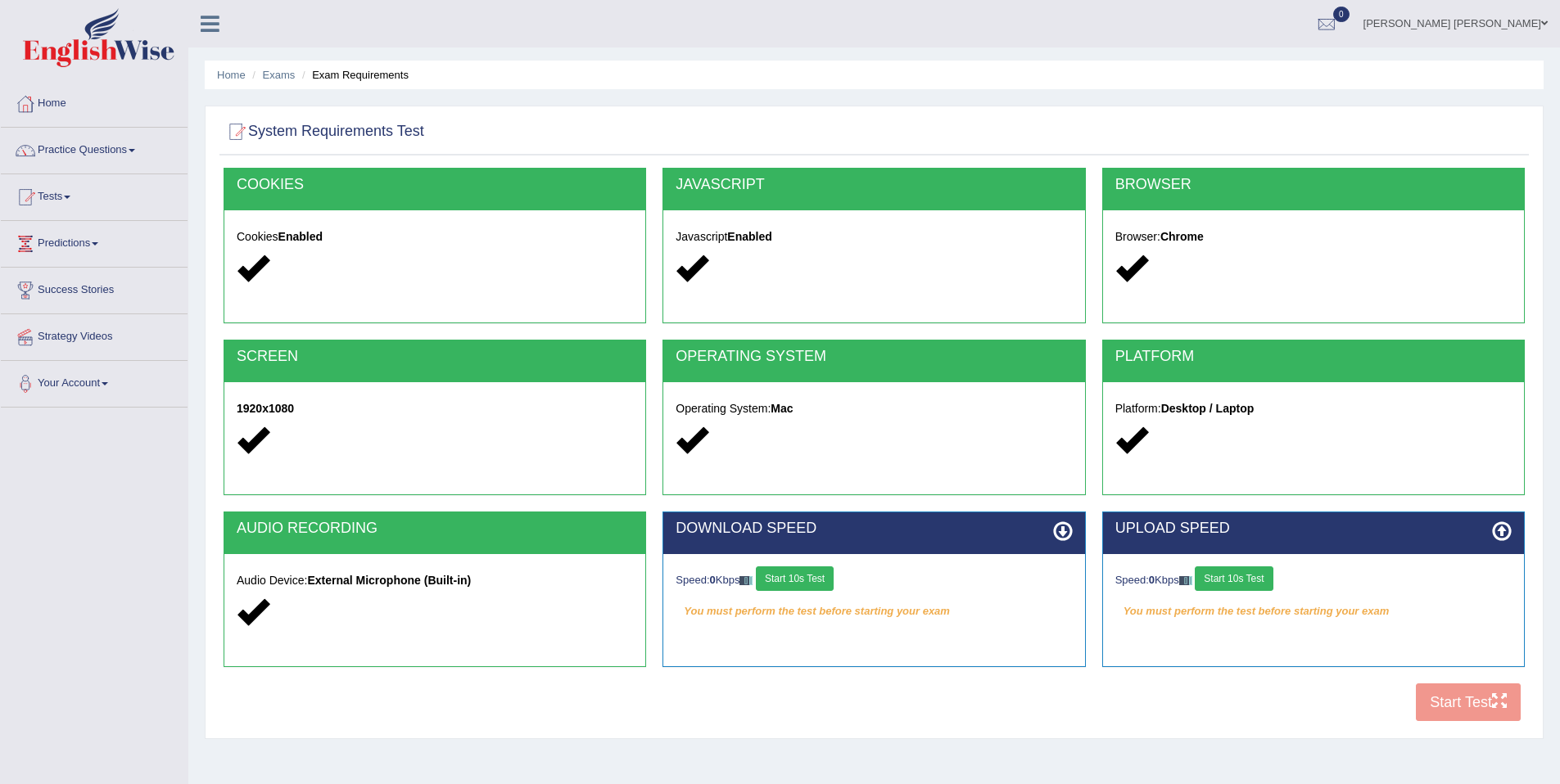
click at [797, 577] on button "Start 10s Test" at bounding box center [794, 578] width 78 height 24
click at [1233, 586] on button "Start 10s Test" at bounding box center [1233, 578] width 78 height 24
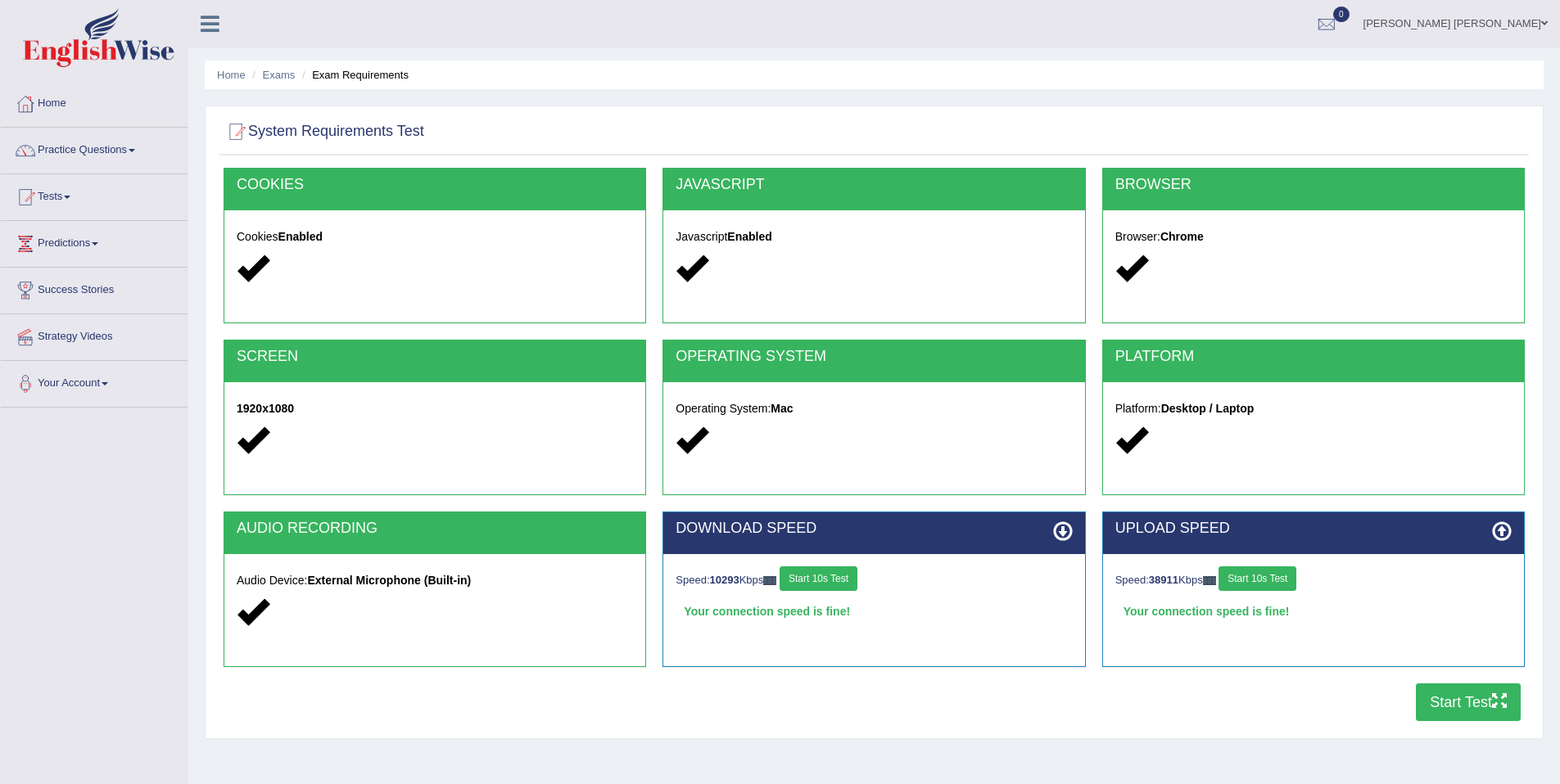
click at [1489, 719] on button "Start Test" at bounding box center [1468, 702] width 105 height 37
